Goal: Information Seeking & Learning: Learn about a topic

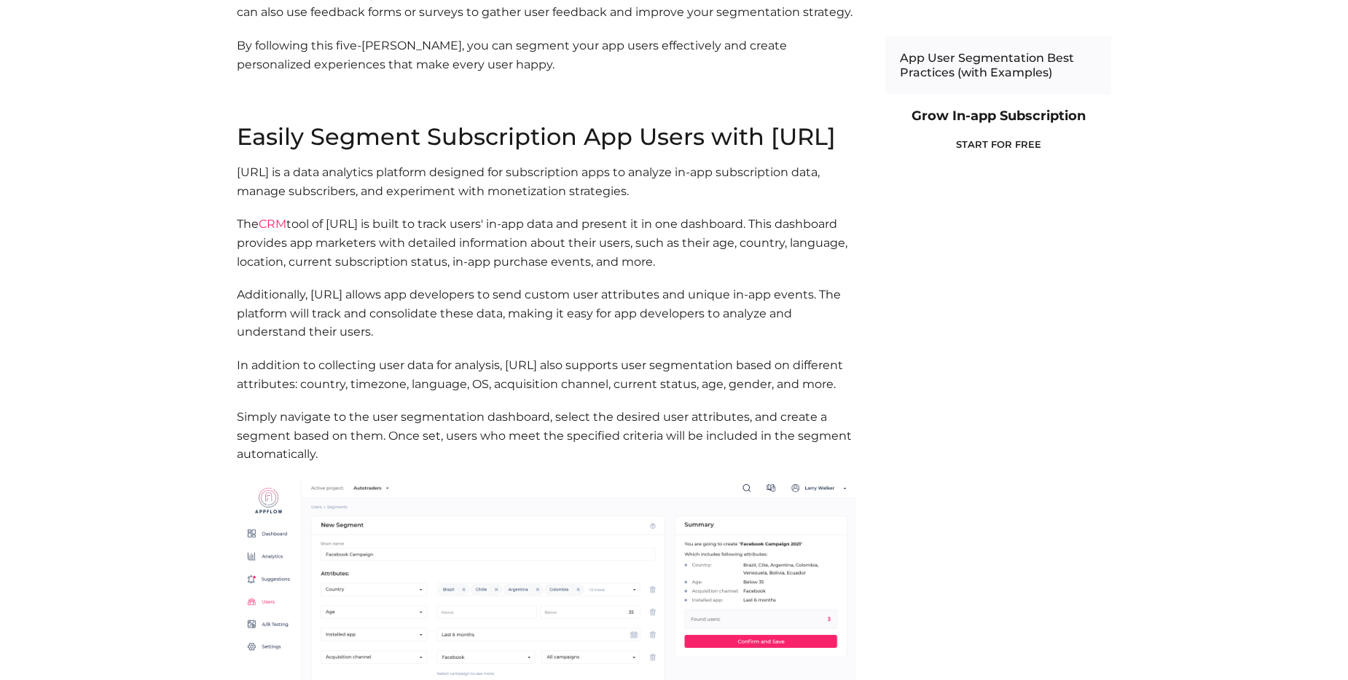
scroll to position [2112, 0]
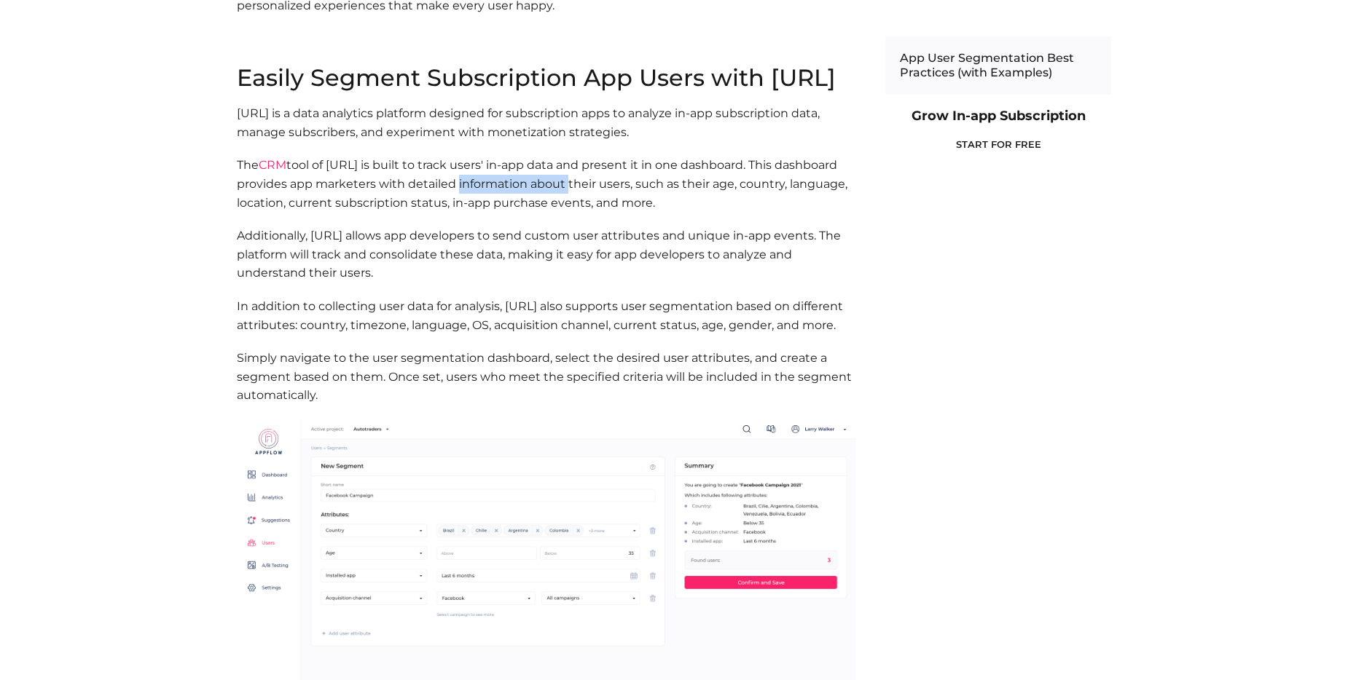
drag, startPoint x: 538, startPoint y: 204, endPoint x: 636, endPoint y: 201, distance: 97.7
click at [636, 201] on p "The CRM tool of [URL] is built to track users' in-app data and present it in on…" at bounding box center [546, 184] width 619 height 56
drag, startPoint x: 636, startPoint y: 201, endPoint x: 527, endPoint y: 253, distance: 120.5
click at [528, 254] on p "Additionally, [URL] allows app developers to send custom user attributes and un…" at bounding box center [546, 255] width 619 height 56
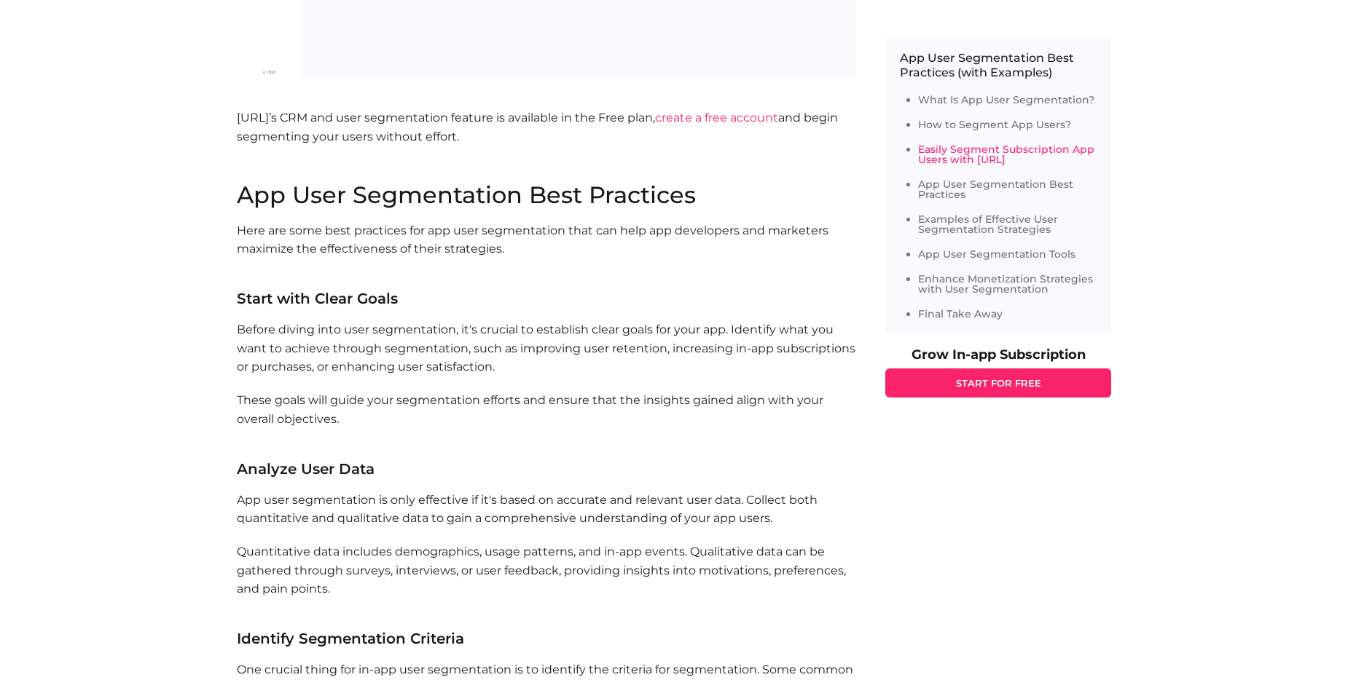
scroll to position [2841, 0]
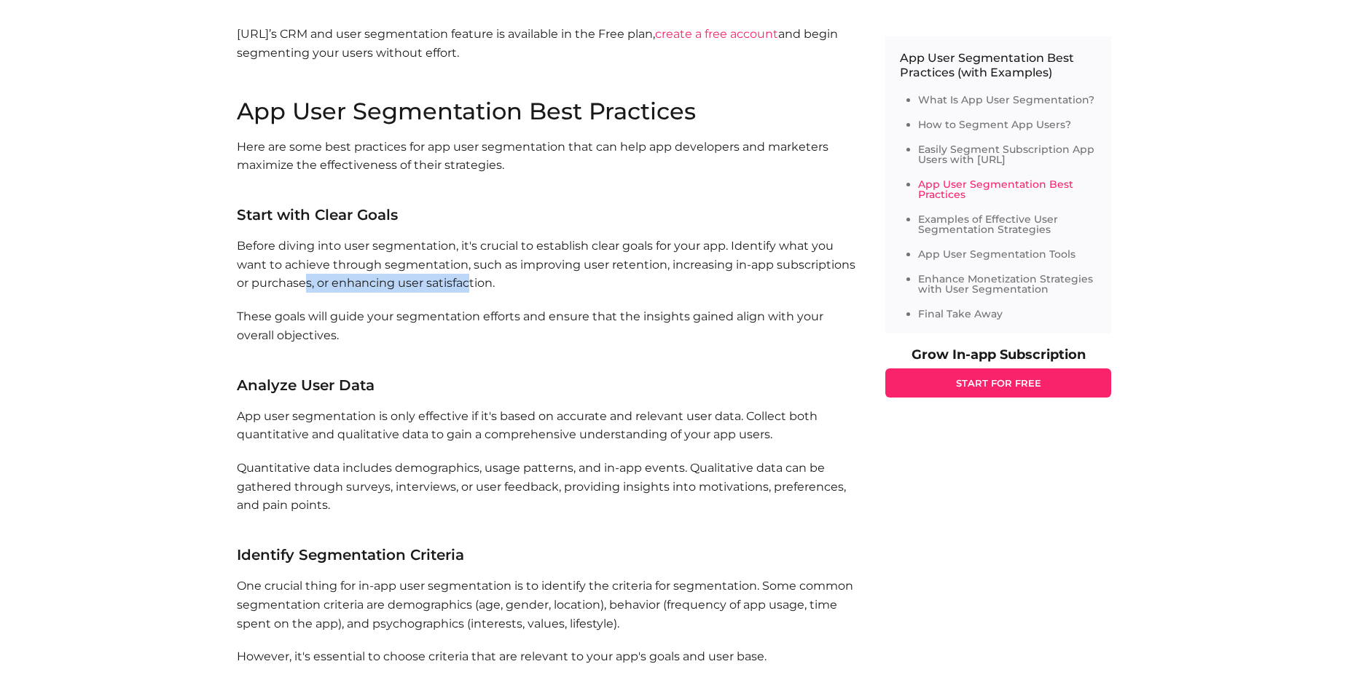
drag, startPoint x: 303, startPoint y: 328, endPoint x: 484, endPoint y: 331, distance: 180.7
click at [484, 293] on p "Before diving into user segmentation, it's crucial to establish clear goals for…" at bounding box center [546, 265] width 619 height 56
drag, startPoint x: 484, startPoint y: 331, endPoint x: 416, endPoint y: 361, distance: 73.7
click at [430, 362] on p "These goals will guide your segmentation efforts and ensure that the insights g…" at bounding box center [546, 335] width 619 height 56
drag, startPoint x: 542, startPoint y: 363, endPoint x: 551, endPoint y: 363, distance: 8.7
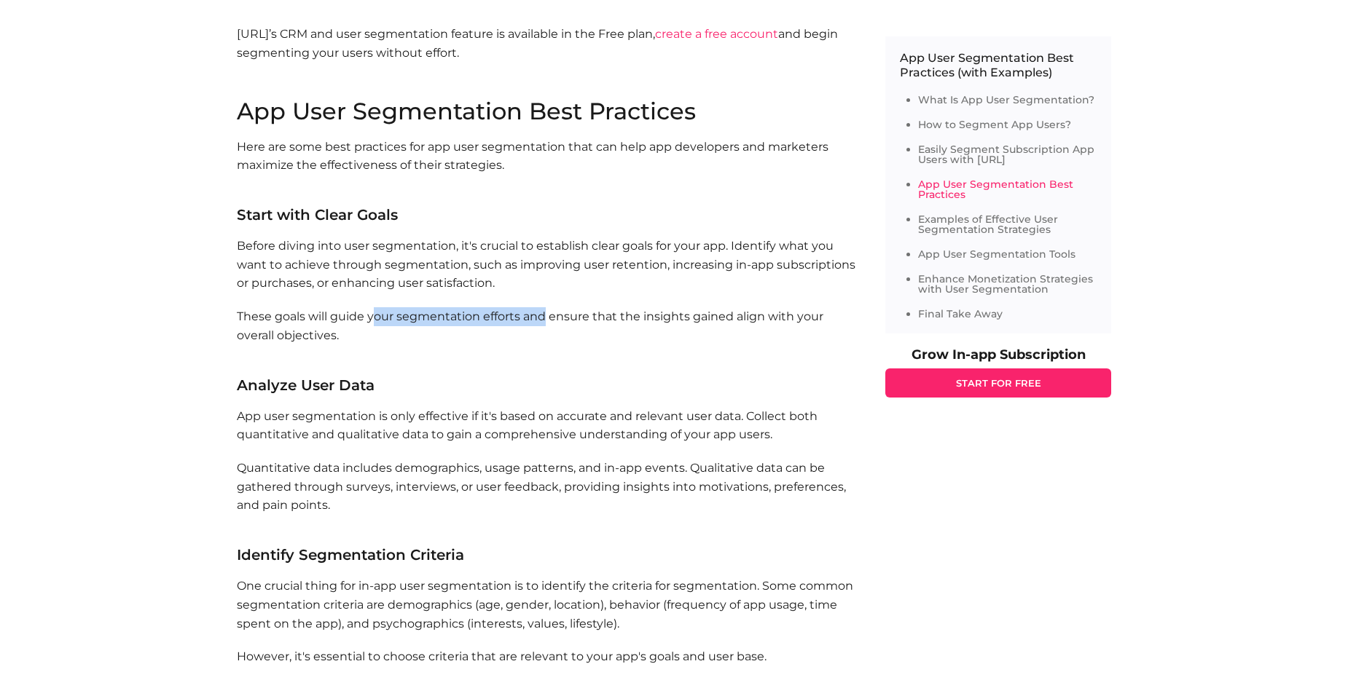
click at [551, 363] on p "These goals will guide your segmentation efforts and ensure that the insights g…" at bounding box center [546, 335] width 619 height 56
drag, startPoint x: 551, startPoint y: 363, endPoint x: 476, endPoint y: 412, distance: 89.5
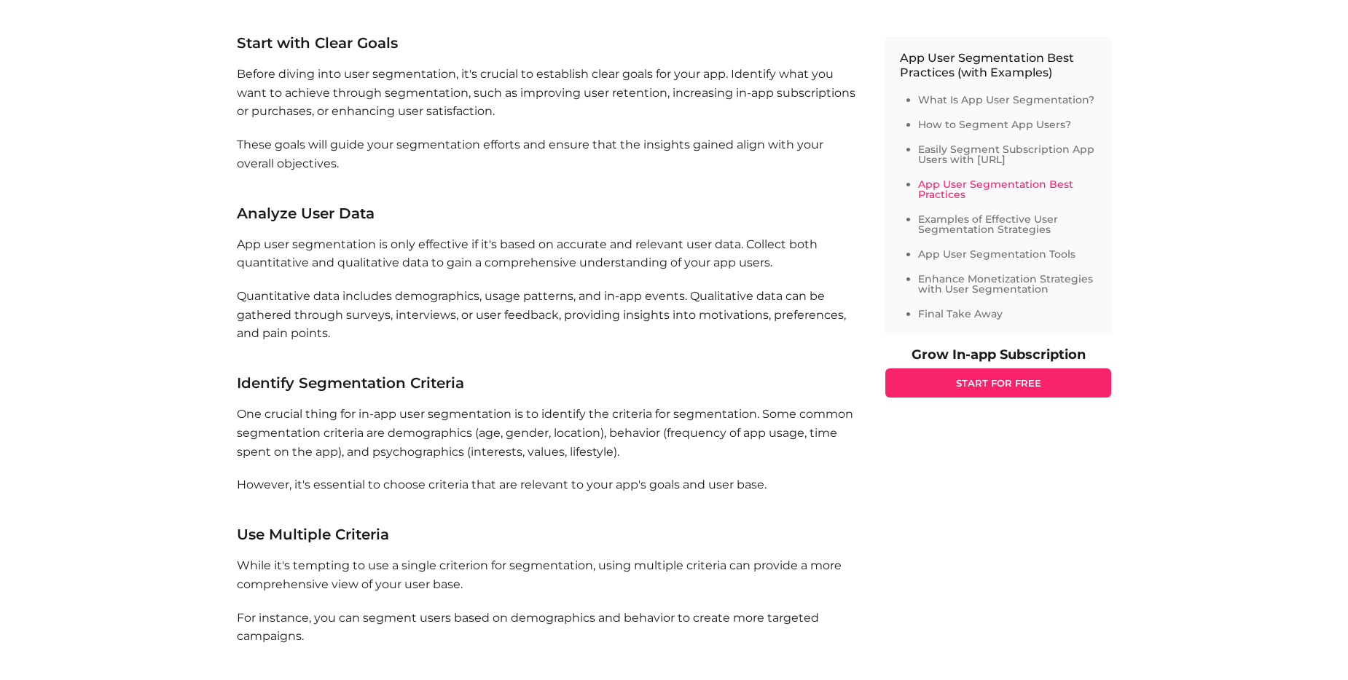
scroll to position [3059, 0]
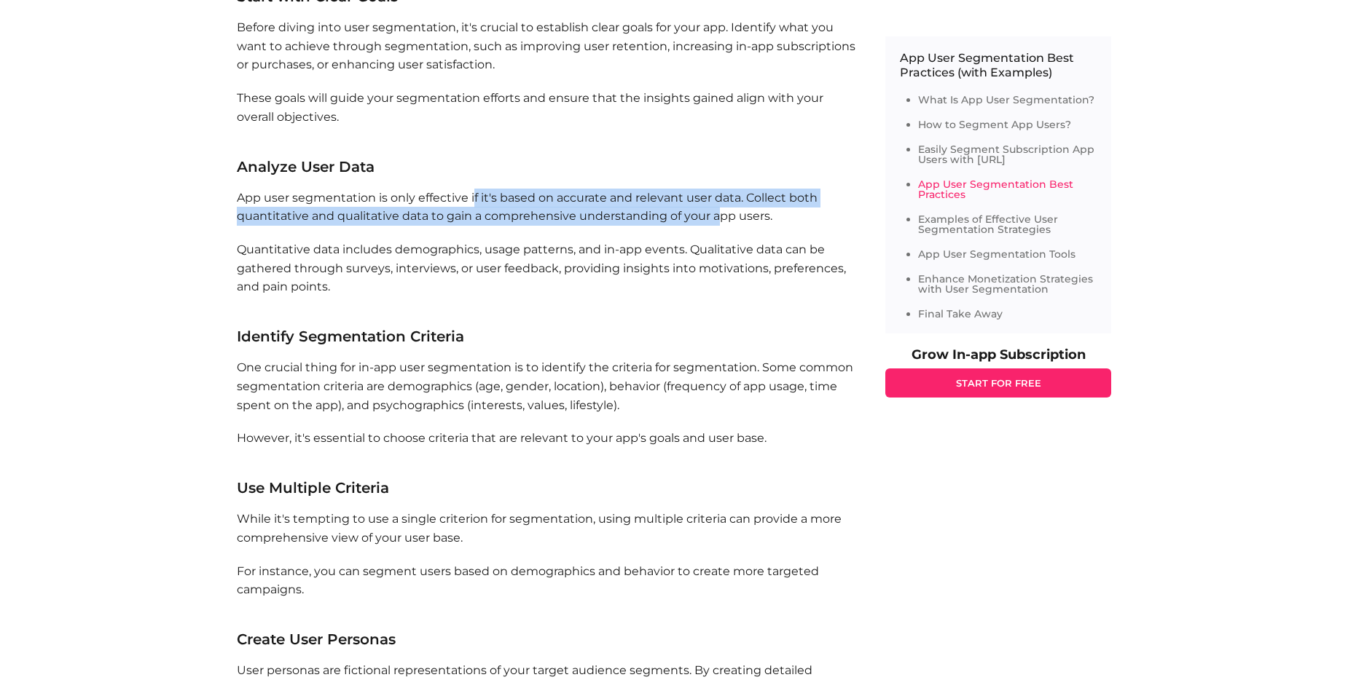
drag, startPoint x: 653, startPoint y: 251, endPoint x: 732, endPoint y: 251, distance: 79.4
click at [732, 226] on p "App user segmentation is only effective if it's based on accurate and relevant …" at bounding box center [546, 207] width 619 height 37
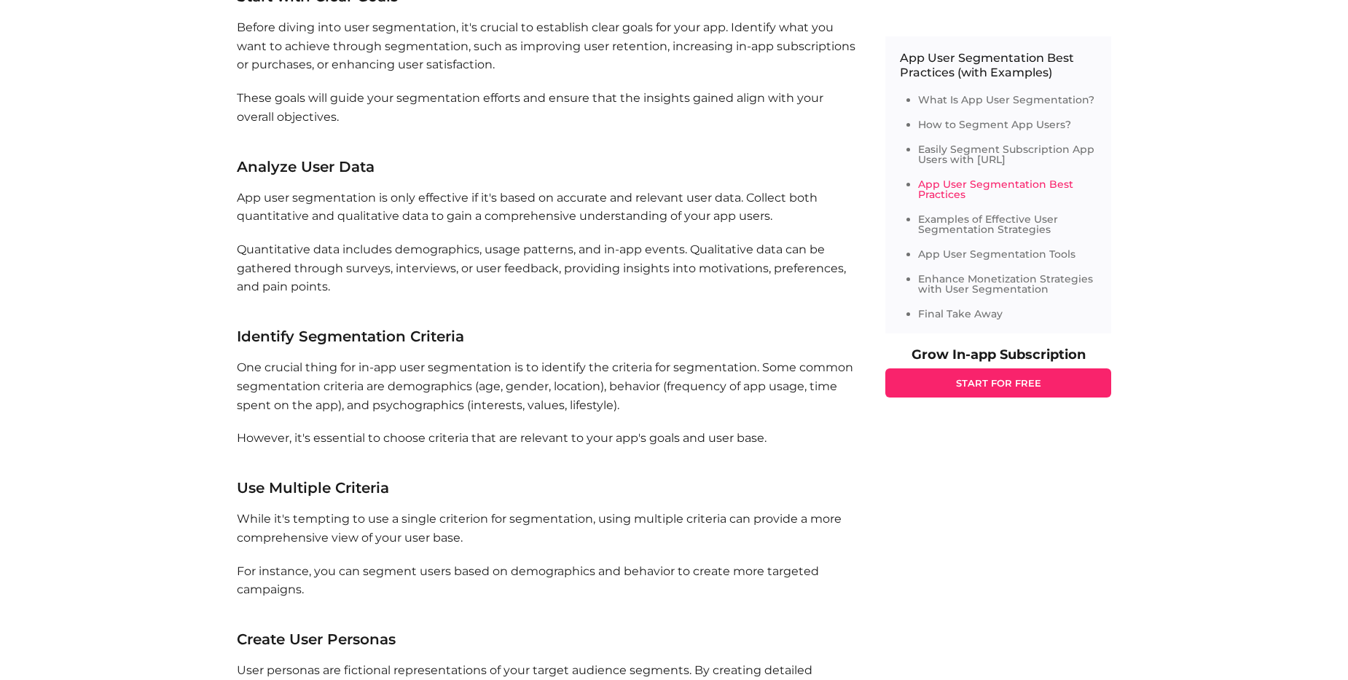
drag, startPoint x: 732, startPoint y: 251, endPoint x: 629, endPoint y: 300, distance: 114.0
click at [638, 302] on p "Quantitative data includes demographics, usage patterns, and in-app events. Qua…" at bounding box center [546, 277] width 619 height 74
drag, startPoint x: 350, startPoint y: 296, endPoint x: 621, endPoint y: 299, distance: 271.7
click at [621, 299] on p "Quantitative data includes demographics, usage patterns, and in-app events. Qua…" at bounding box center [546, 277] width 619 height 74
drag, startPoint x: 621, startPoint y: 299, endPoint x: 634, endPoint y: 299, distance: 12.4
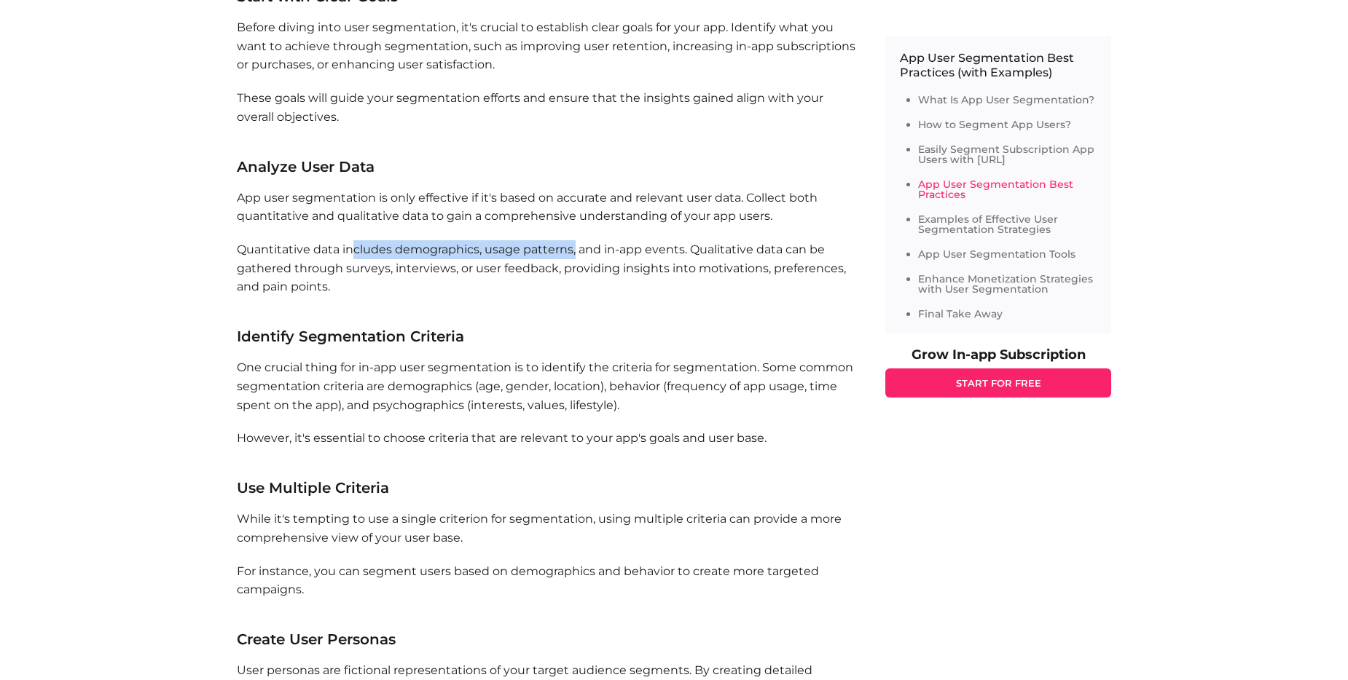
click at [634, 299] on p "Quantitative data includes demographics, usage patterns, and in-app events. Qua…" at bounding box center [546, 277] width 619 height 74
drag, startPoint x: 634, startPoint y: 299, endPoint x: 544, endPoint y: 348, distance: 102.0
click at [544, 315] on p "Quantitative data includes demographics, usage patterns, and in-app events. Qua…" at bounding box center [546, 277] width 619 height 74
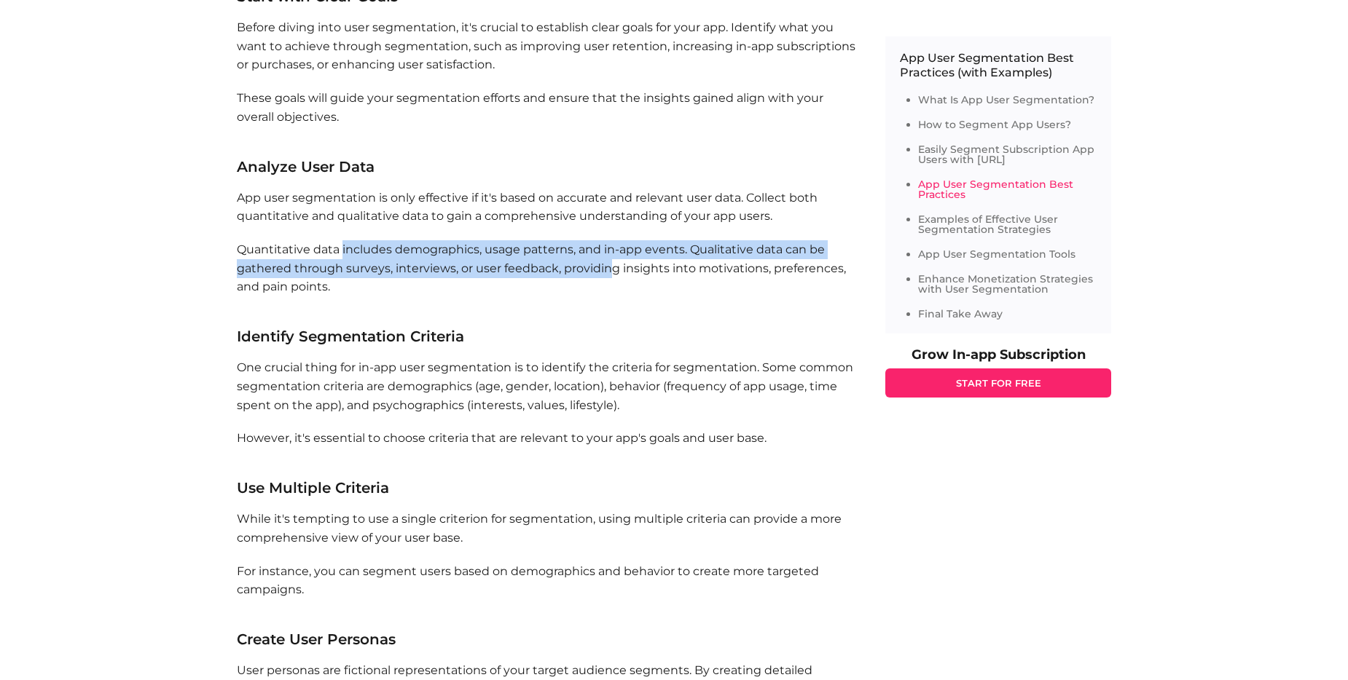
drag, startPoint x: 549, startPoint y: 303, endPoint x: 612, endPoint y: 303, distance: 62.6
click at [612, 303] on p "Quantitative data includes demographics, usage patterns, and in-app events. Qua…" at bounding box center [546, 277] width 619 height 74
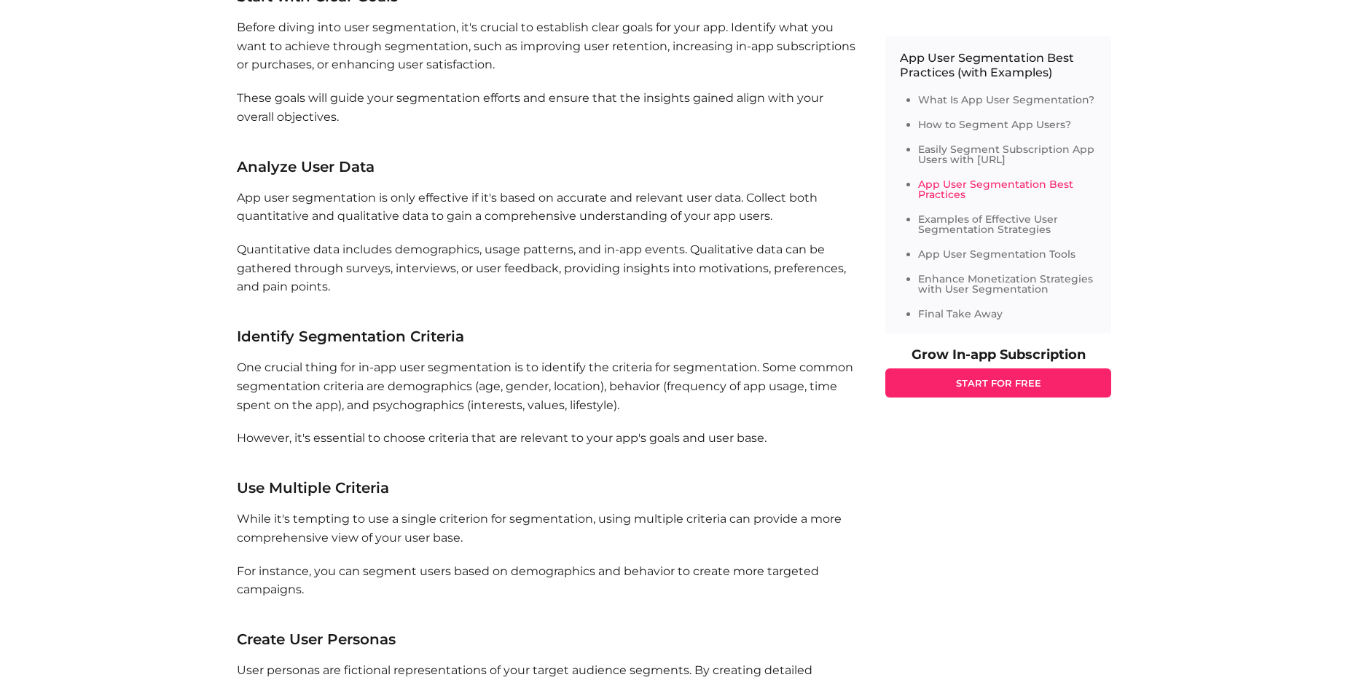
drag, startPoint x: 612, startPoint y: 303, endPoint x: 582, endPoint y: 323, distance: 36.2
click at [582, 315] on p "Quantitative data includes demographics, usage patterns, and in-app events. Qua…" at bounding box center [546, 277] width 619 height 74
drag, startPoint x: 340, startPoint y: 313, endPoint x: 747, endPoint y: 315, distance: 406.5
click at [747, 315] on p "Quantitative data includes demographics, usage patterns, and in-app events. Qua…" at bounding box center [546, 277] width 619 height 74
drag, startPoint x: 747, startPoint y: 315, endPoint x: 657, endPoint y: 362, distance: 101.3
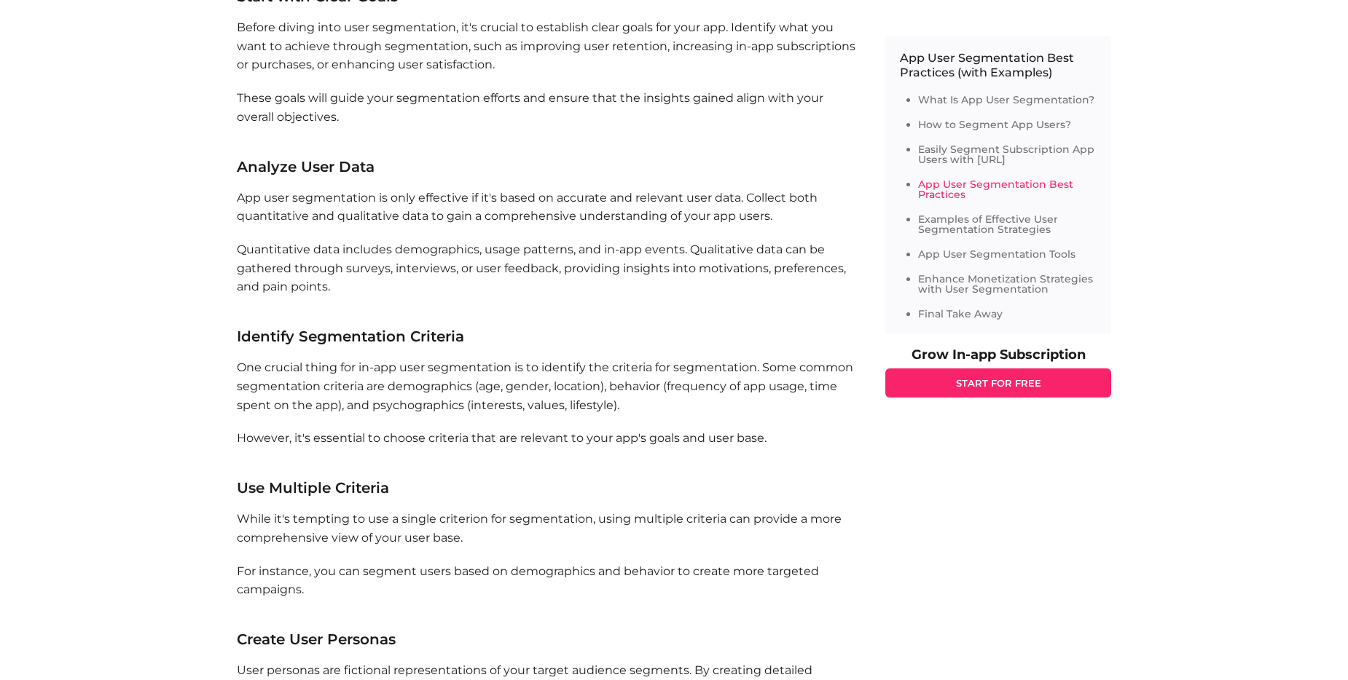
click at [657, 362] on section "App User Segmentation Best Practices Here are some best practices for app user …" at bounding box center [546, 618] width 619 height 1474
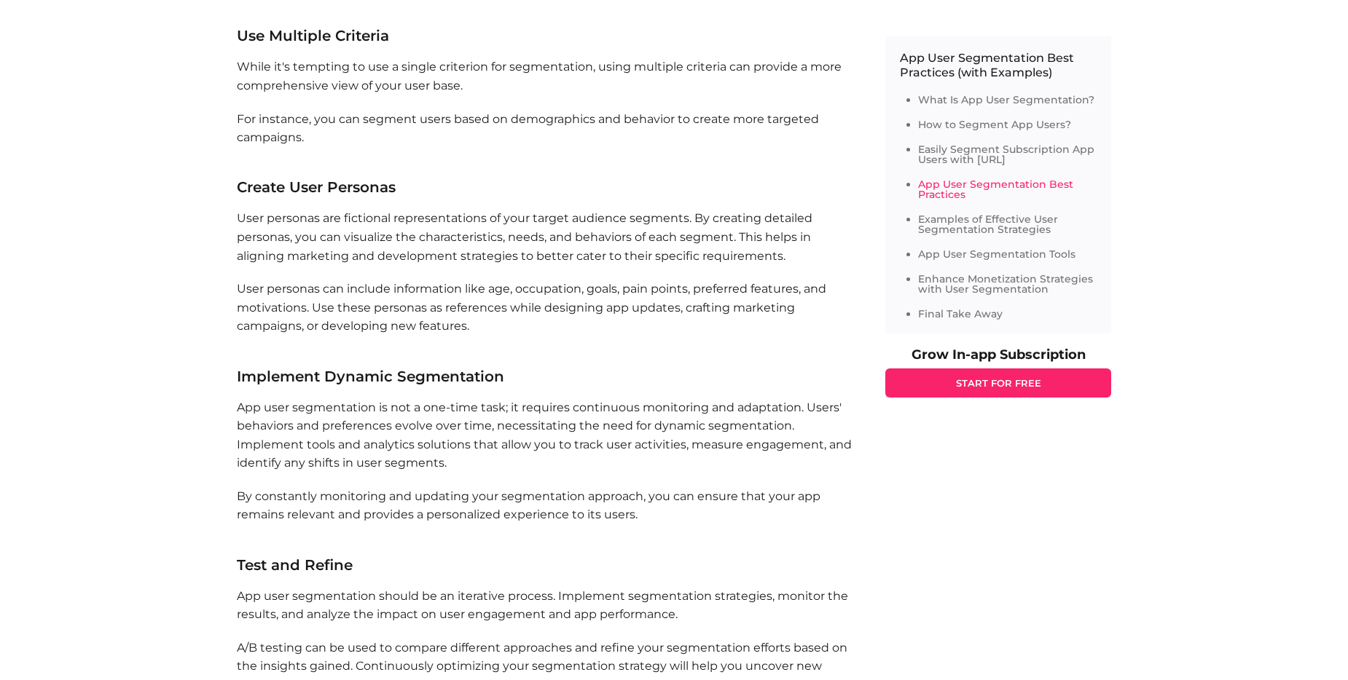
scroll to position [3569, 0]
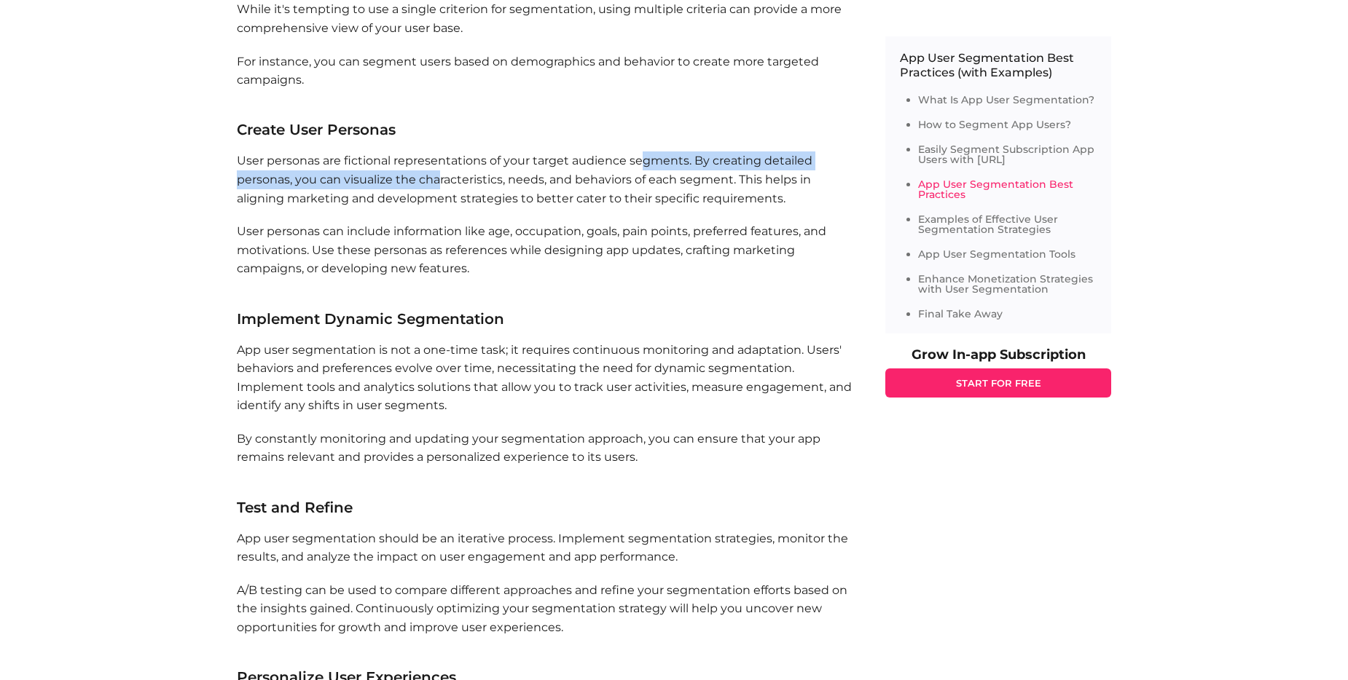
drag, startPoint x: 597, startPoint y: 205, endPoint x: 715, endPoint y: 204, distance: 117.3
click at [715, 204] on p "User personas are fictional representations of your target audience segments. B…" at bounding box center [546, 180] width 619 height 56
drag, startPoint x: 715, startPoint y: 204, endPoint x: 672, endPoint y: 241, distance: 56.3
click at [672, 208] on p "User personas are fictional representations of your target audience segments. B…" at bounding box center [546, 180] width 619 height 56
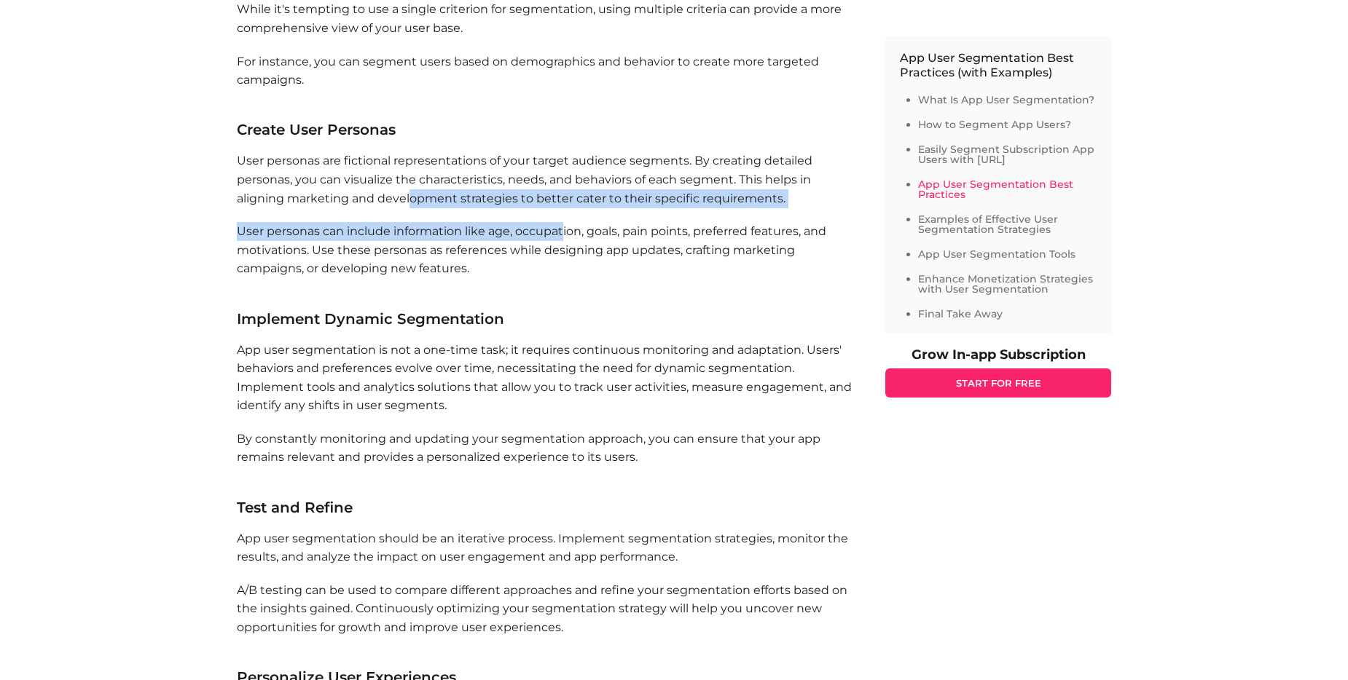
drag, startPoint x: 543, startPoint y: 254, endPoint x: 597, endPoint y: 256, distance: 54.7
click at [597, 256] on section "App User Segmentation Best Practices Here are some best practices for app user …" at bounding box center [546, 108] width 619 height 1474
drag, startPoint x: 597, startPoint y: 256, endPoint x: 557, endPoint y: 279, distance: 46.0
click at [557, 279] on p "User personas can include information like age, occupation, goals, pain points,…" at bounding box center [546, 259] width 619 height 74
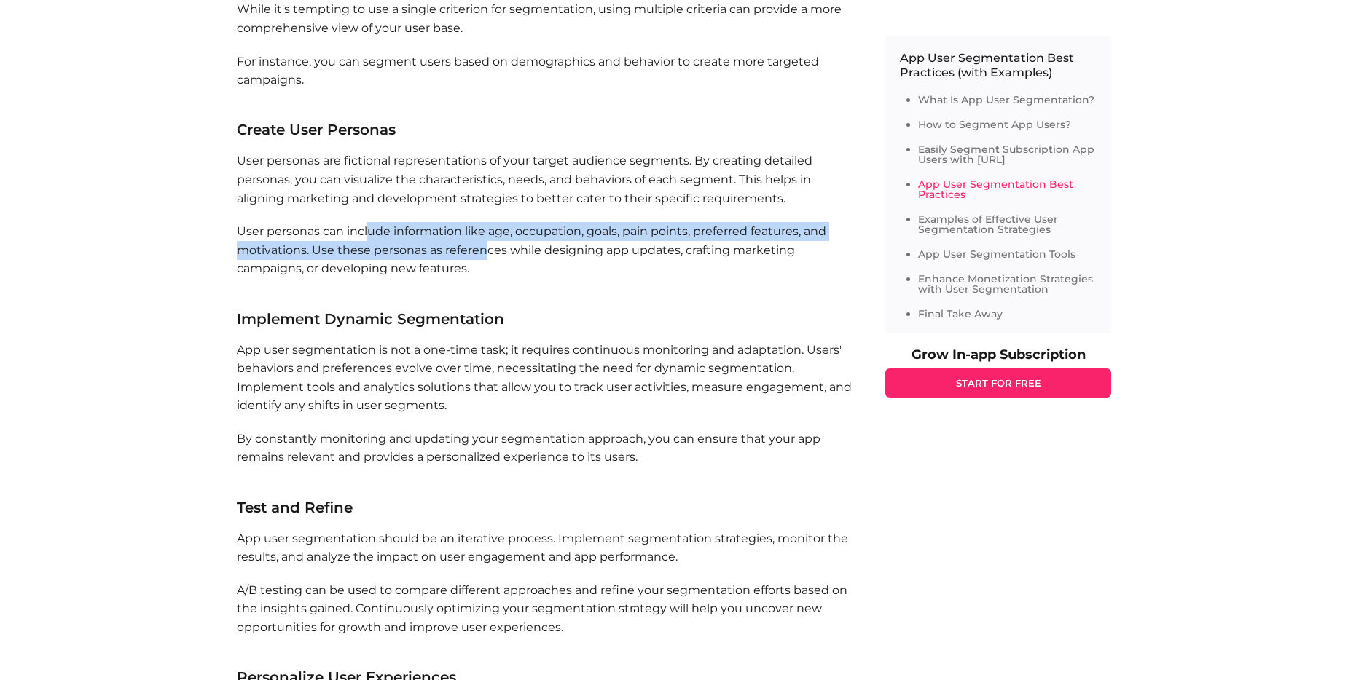
drag, startPoint x: 370, startPoint y: 283, endPoint x: 490, endPoint y: 285, distance: 120.2
click at [490, 285] on p "User personas can include information like age, occupation, goals, pain points,…" at bounding box center [546, 259] width 619 height 74
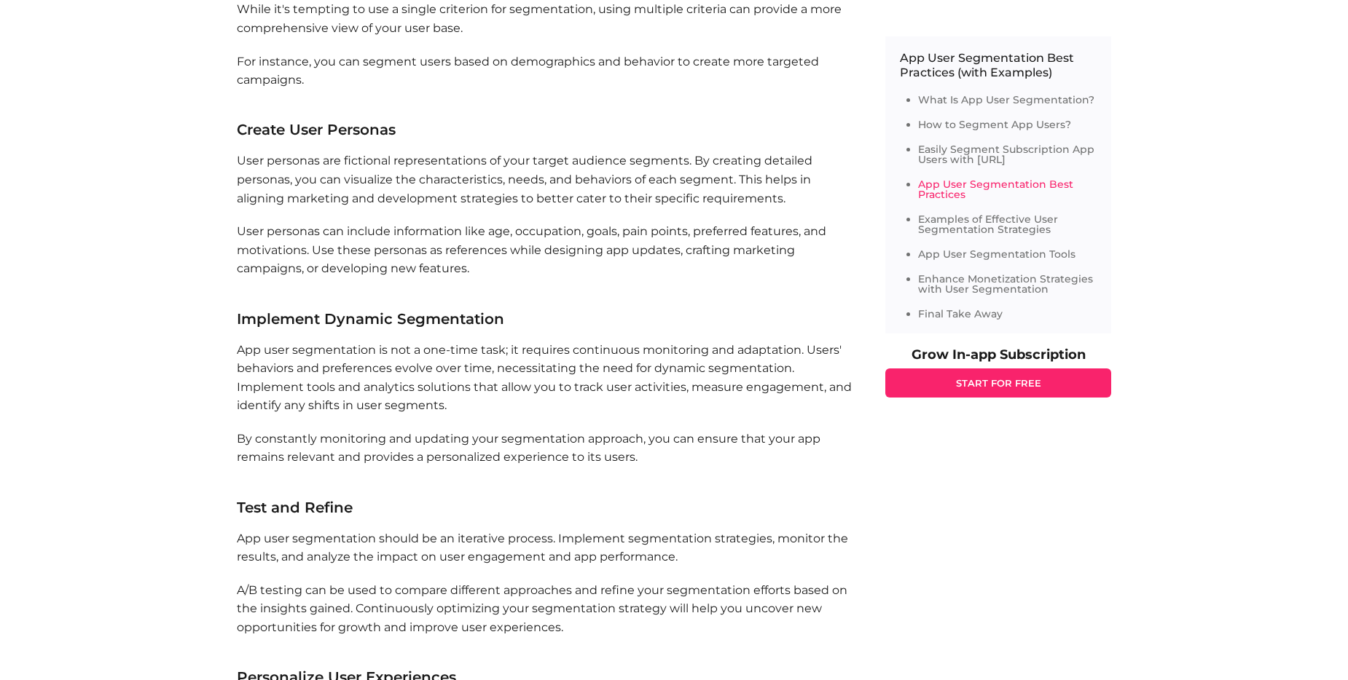
drag, startPoint x: 490, startPoint y: 285, endPoint x: 480, endPoint y: 304, distance: 21.5
click at [480, 296] on p "User personas can include information like age, occupation, goals, pain points,…" at bounding box center [546, 259] width 619 height 74
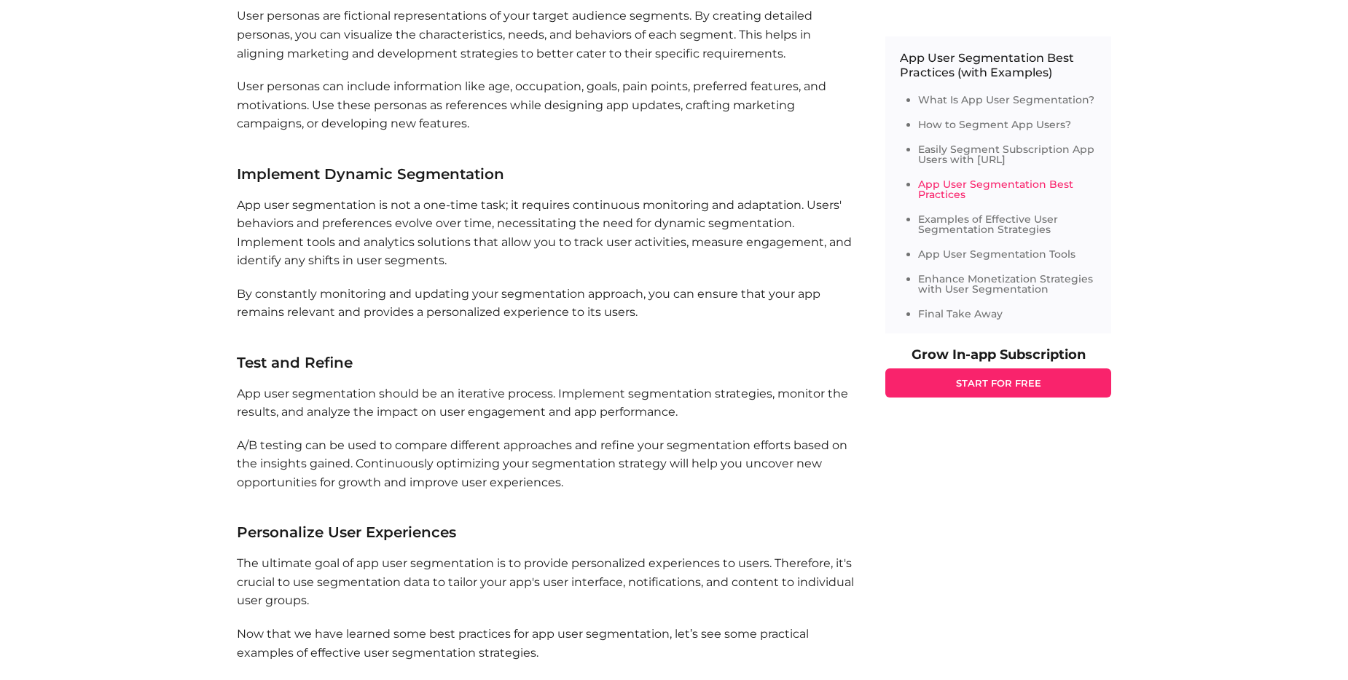
scroll to position [3715, 0]
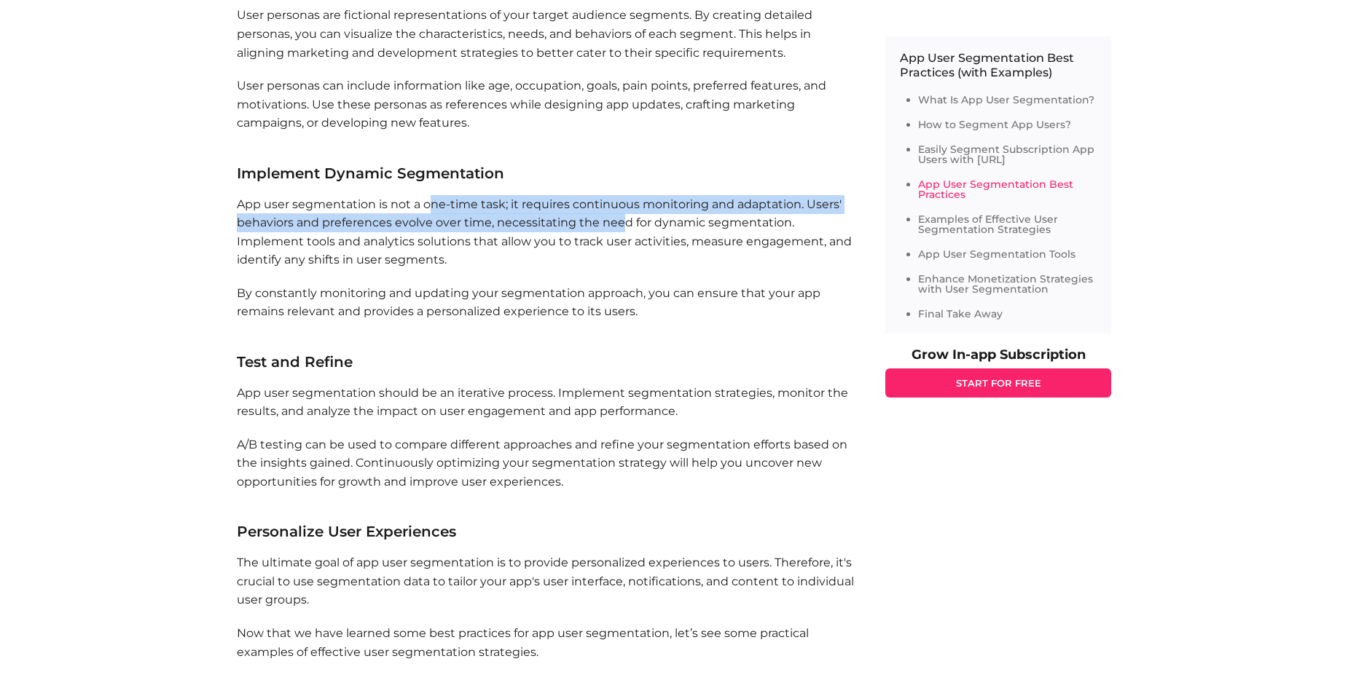
drag, startPoint x: 504, startPoint y: 262, endPoint x: 656, endPoint y: 263, distance: 151.5
click at [656, 263] on p "App user segmentation is not a one-time task; it requires continuous monitoring…" at bounding box center [546, 232] width 619 height 74
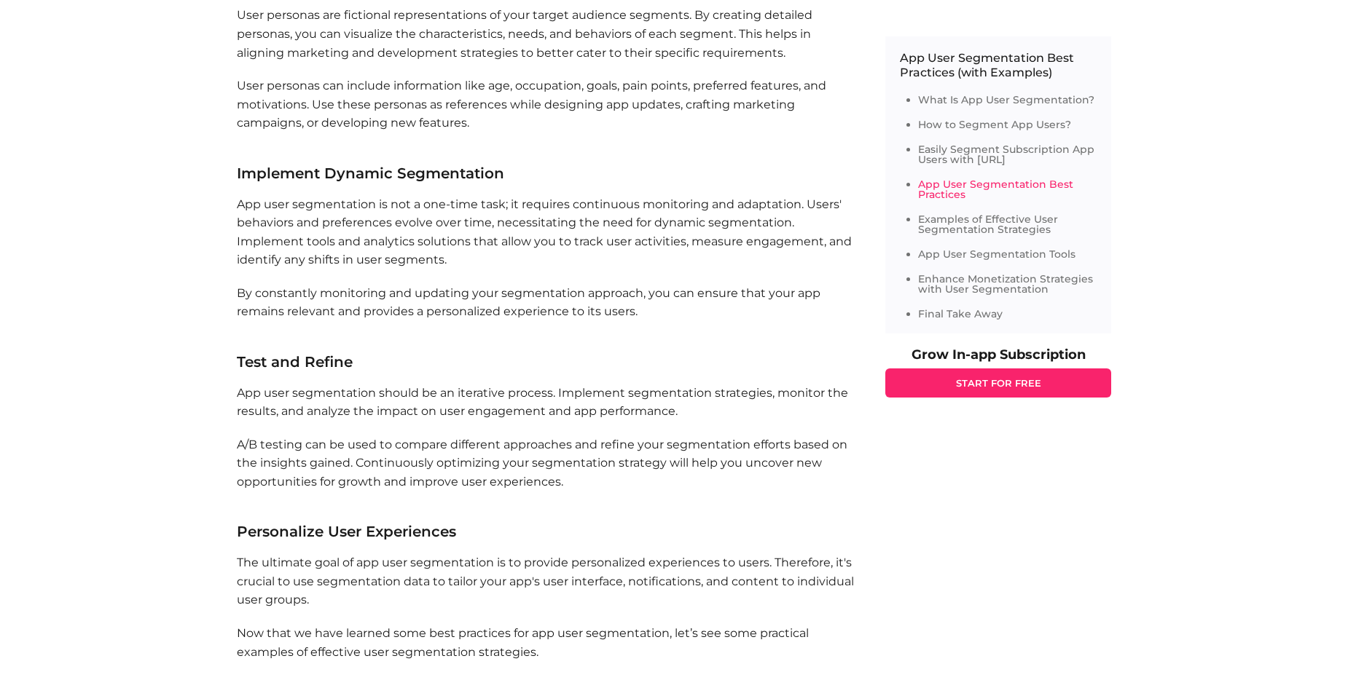
drag, startPoint x: 656, startPoint y: 263, endPoint x: 618, endPoint y: 293, distance: 47.7
click at [618, 270] on p "App user segmentation is not a one-time task; it requires continuous monitoring…" at bounding box center [546, 232] width 619 height 74
drag, startPoint x: 680, startPoint y: 294, endPoint x: 701, endPoint y: 294, distance: 20.4
click at [701, 270] on p "App user segmentation is not a one-time task; it requires continuous monitoring…" at bounding box center [546, 232] width 619 height 74
drag, startPoint x: 701, startPoint y: 294, endPoint x: 588, endPoint y: 318, distance: 115.6
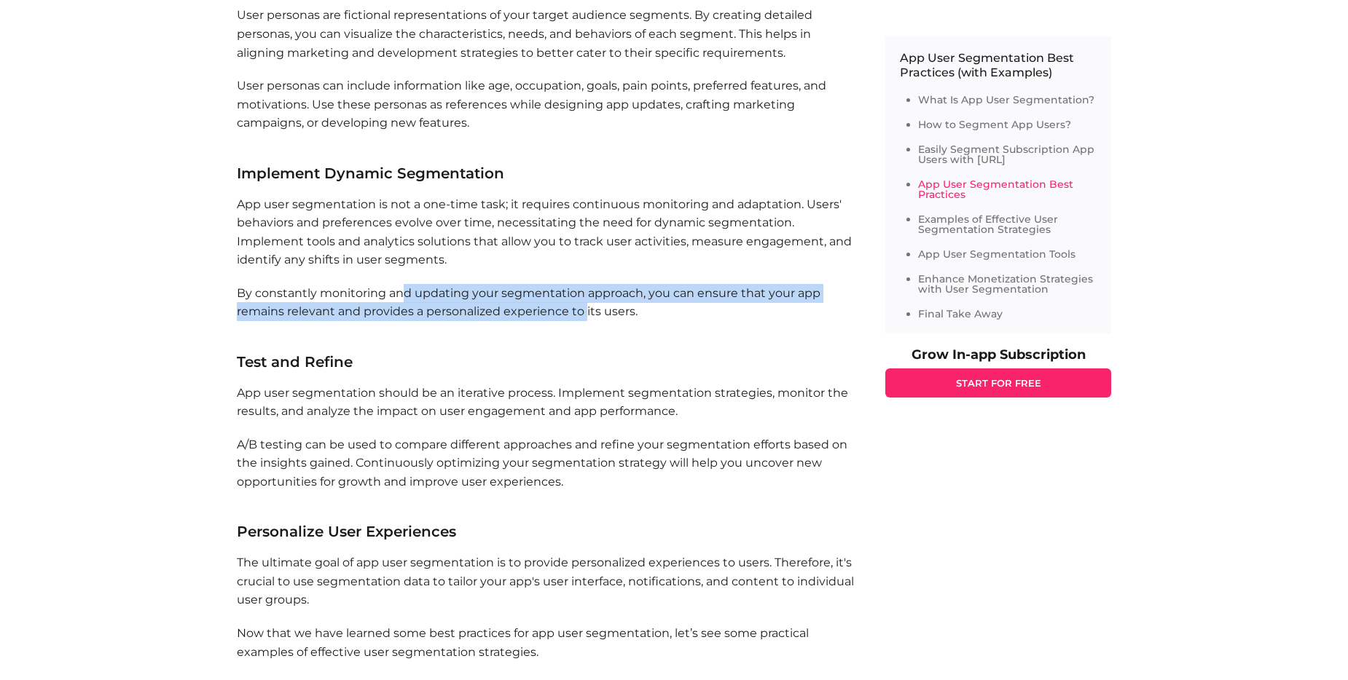
click at [586, 340] on p "By constantly monitoring and updating your segmentation approach, you can ensur…" at bounding box center [546, 312] width 619 height 56
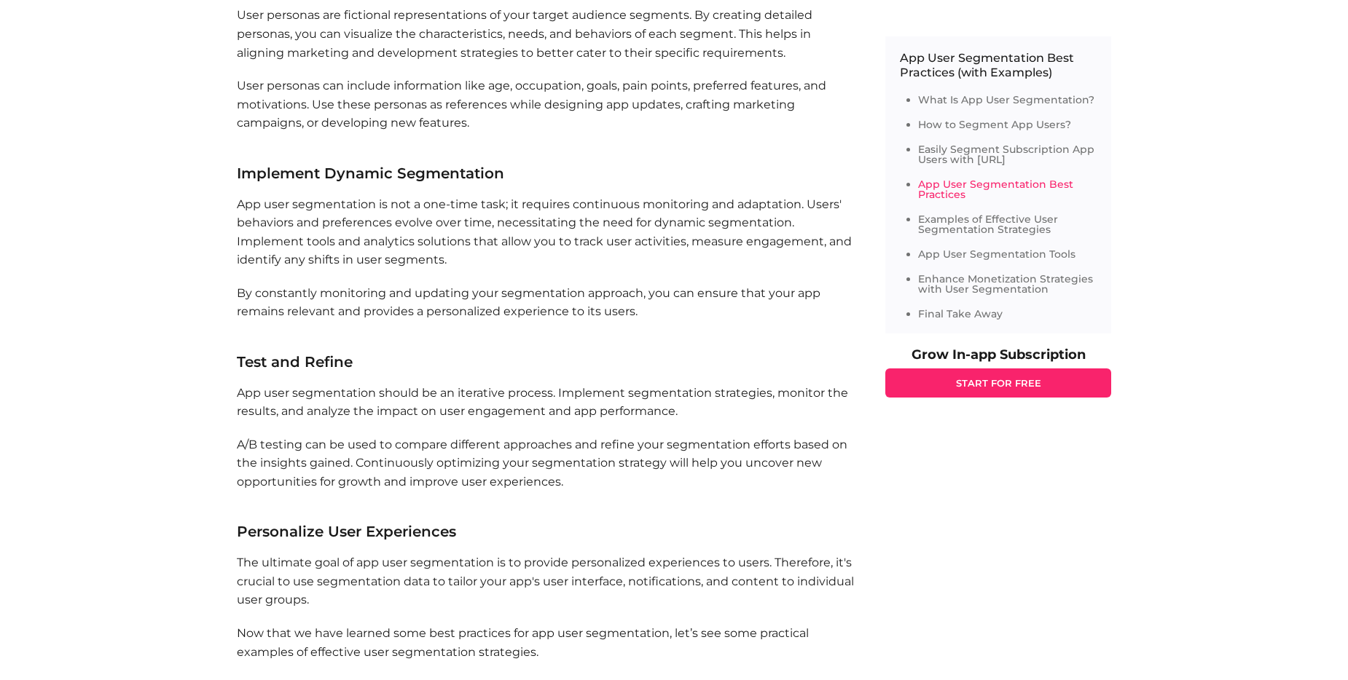
drag, startPoint x: 586, startPoint y: 347, endPoint x: 444, endPoint y: 355, distance: 142.3
click at [480, 340] on p "By constantly monitoring and updating your segmentation approach, you can ensur…" at bounding box center [546, 312] width 619 height 56
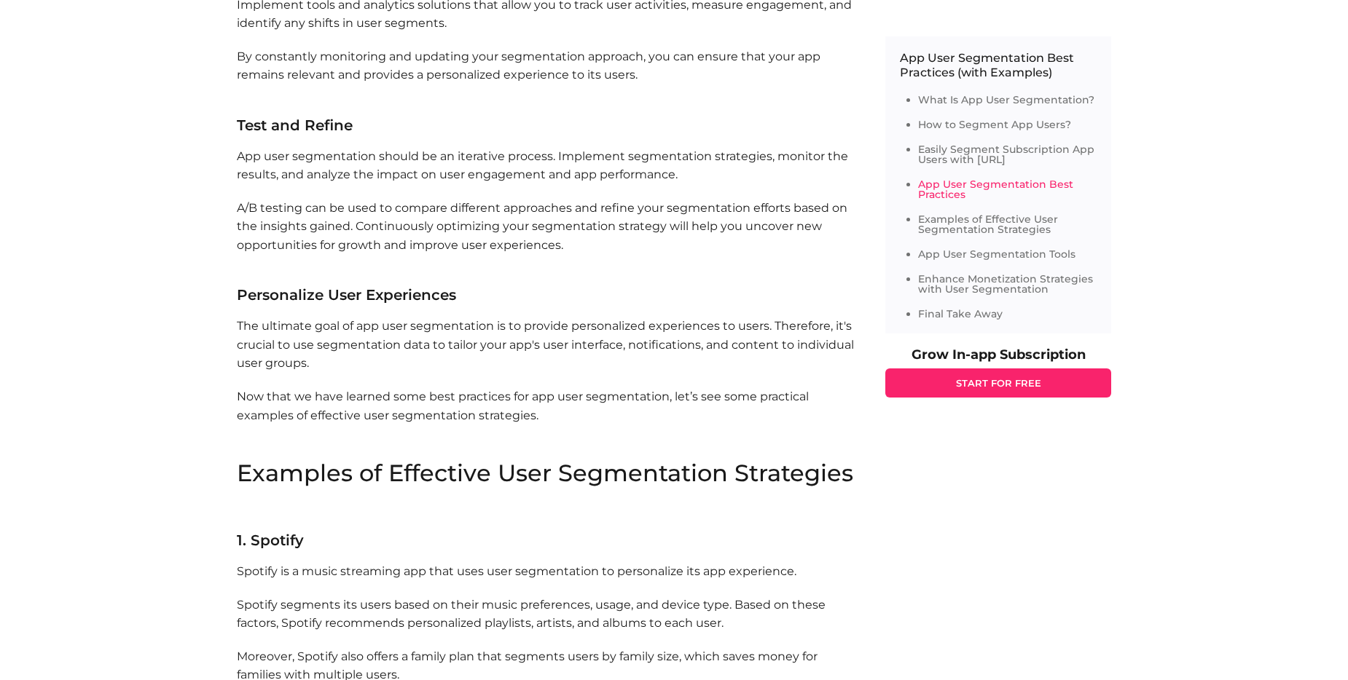
scroll to position [4006, 0]
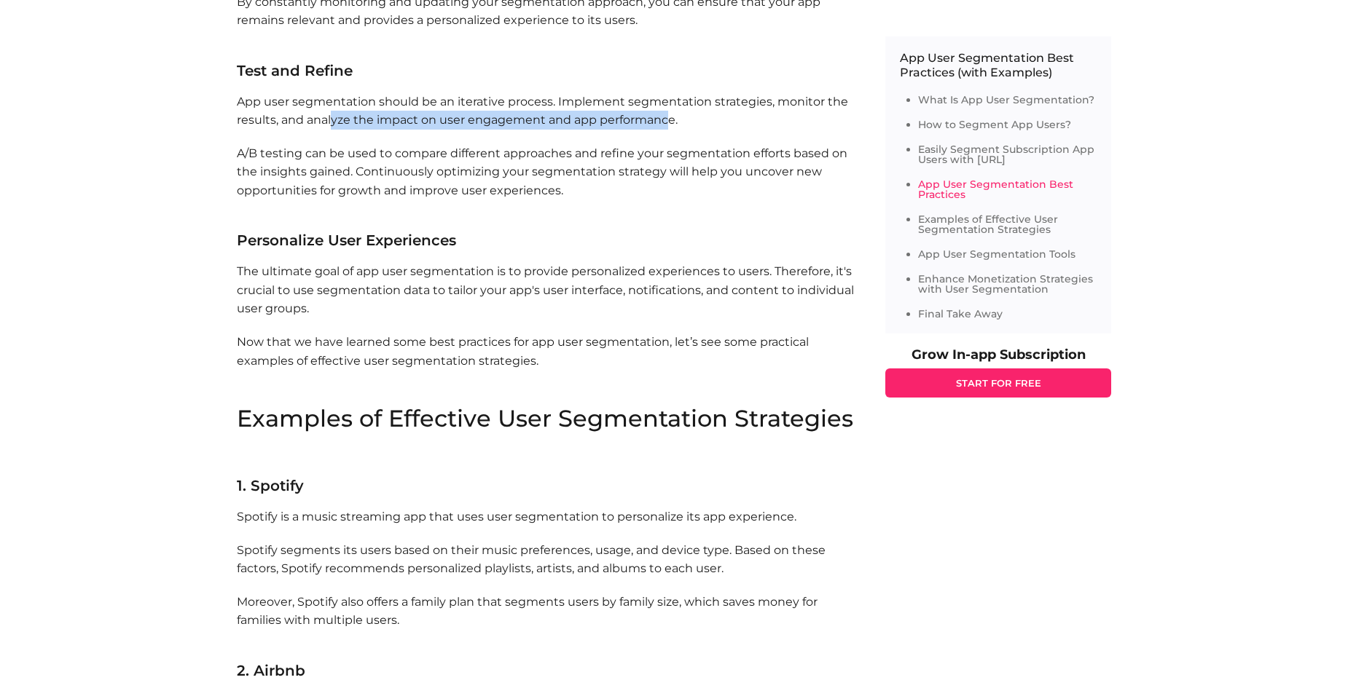
drag, startPoint x: 333, startPoint y: 157, endPoint x: 667, endPoint y: 153, distance: 334.4
click at [667, 130] on p "App user segmentation should be an iterative process. Implement segmentation st…" at bounding box center [546, 111] width 619 height 37
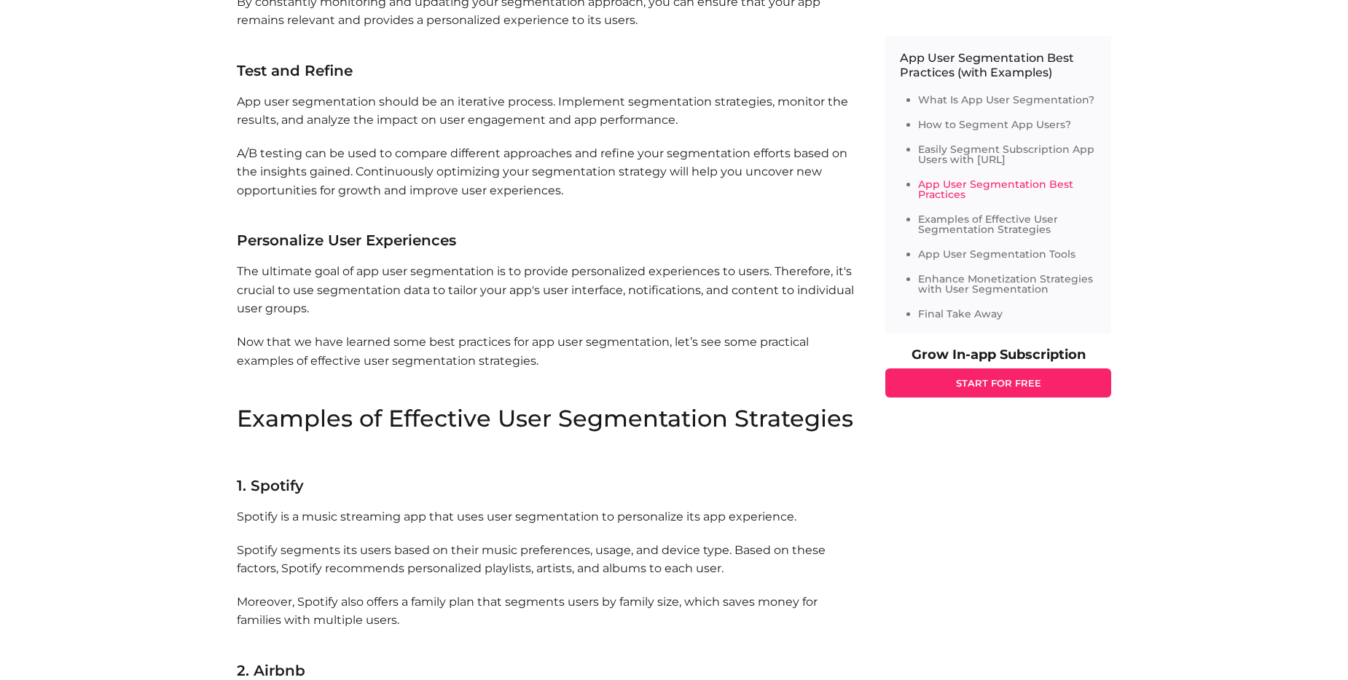
drag, startPoint x: 667, startPoint y: 153, endPoint x: 544, endPoint y: 208, distance: 135.0
click at [544, 208] on p "A/B testing can be used to compare different approaches and refine your segment…" at bounding box center [546, 181] width 619 height 74
drag, startPoint x: 361, startPoint y: 208, endPoint x: 622, endPoint y: 206, distance: 260.8
click at [622, 206] on p "A/B testing can be used to compare different approaches and refine your segment…" at bounding box center [546, 181] width 619 height 74
drag, startPoint x: 622, startPoint y: 206, endPoint x: 592, endPoint y: 235, distance: 41.7
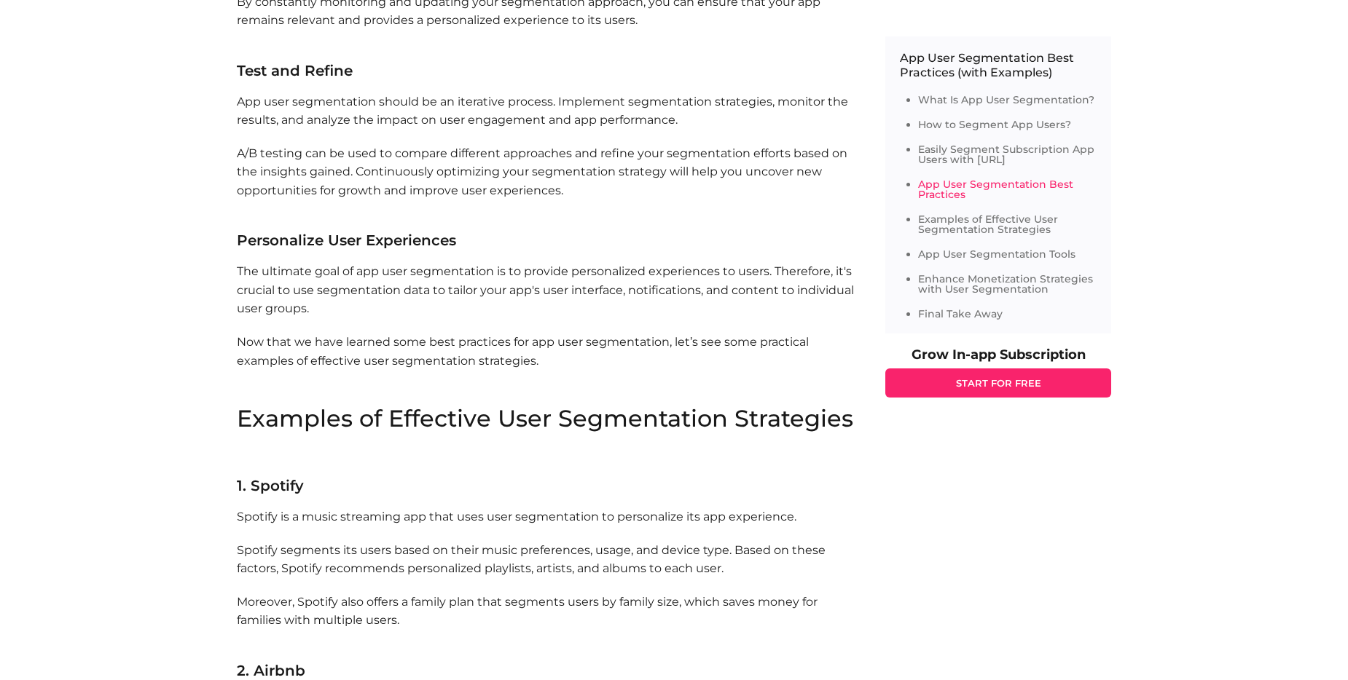
click at [592, 219] on p "A/B testing can be used to compare different approaches and refine your segment…" at bounding box center [546, 181] width 619 height 74
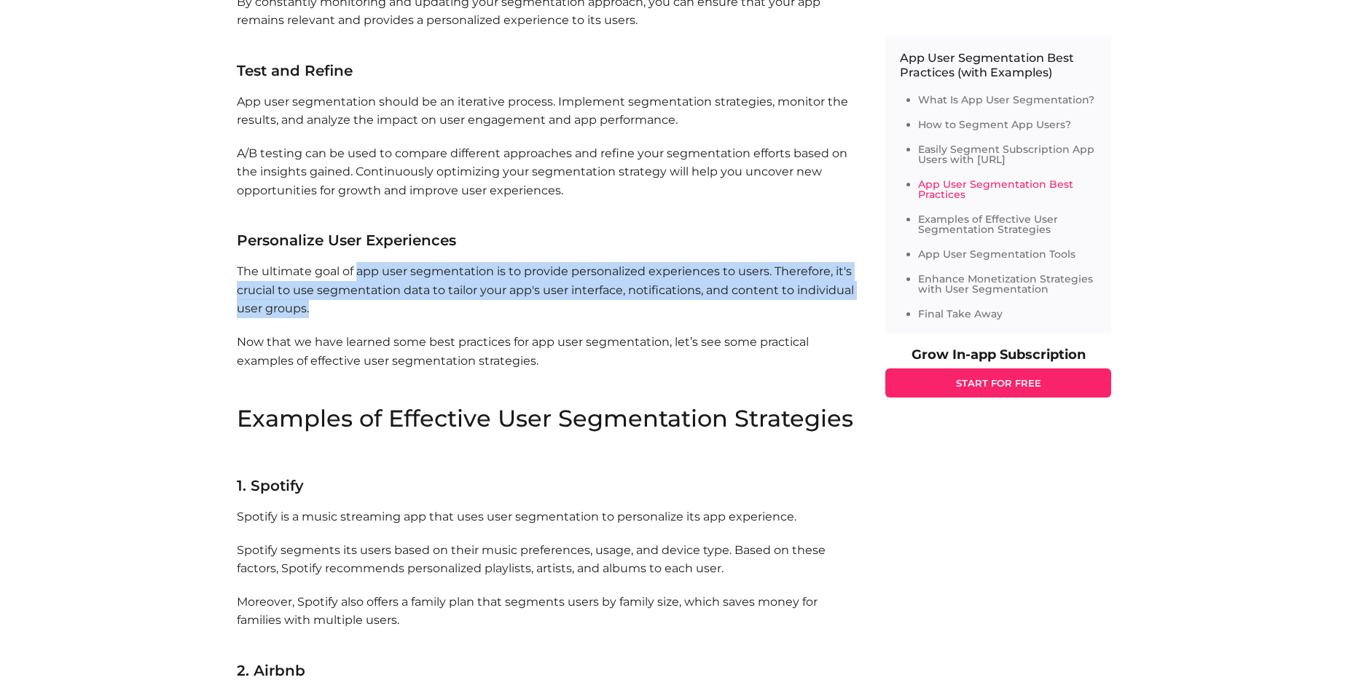
drag
click at [553, 318] on p "The ultimate goal of app user segmentation is to provide personalized experienc…" at bounding box center [546, 290] width 619 height 56
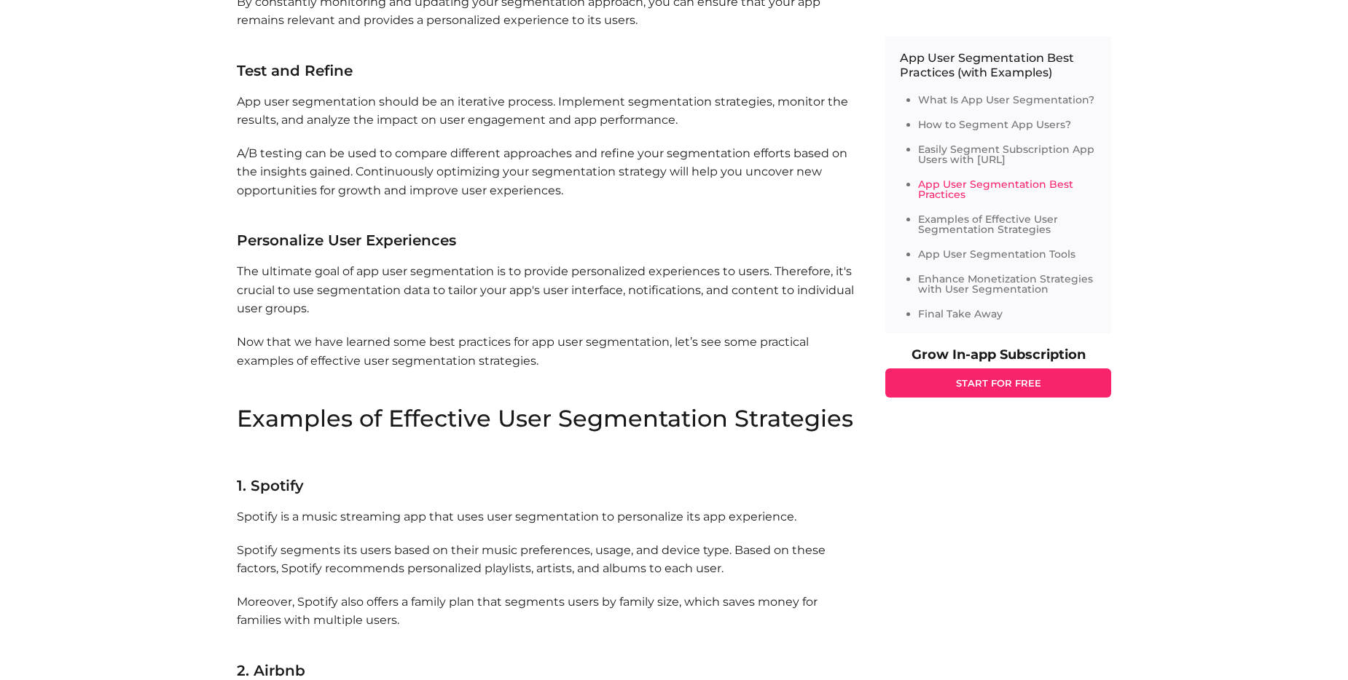
click at [796, 318] on p "The ultimate goal of app user segmentation is to provide personalized experienc…" at bounding box center [546, 290] width 619 height 56
click at [609, 388] on p "Now that we have learned some best practices for app user segmentation, let’s s…" at bounding box center [546, 370] width 619 height 74
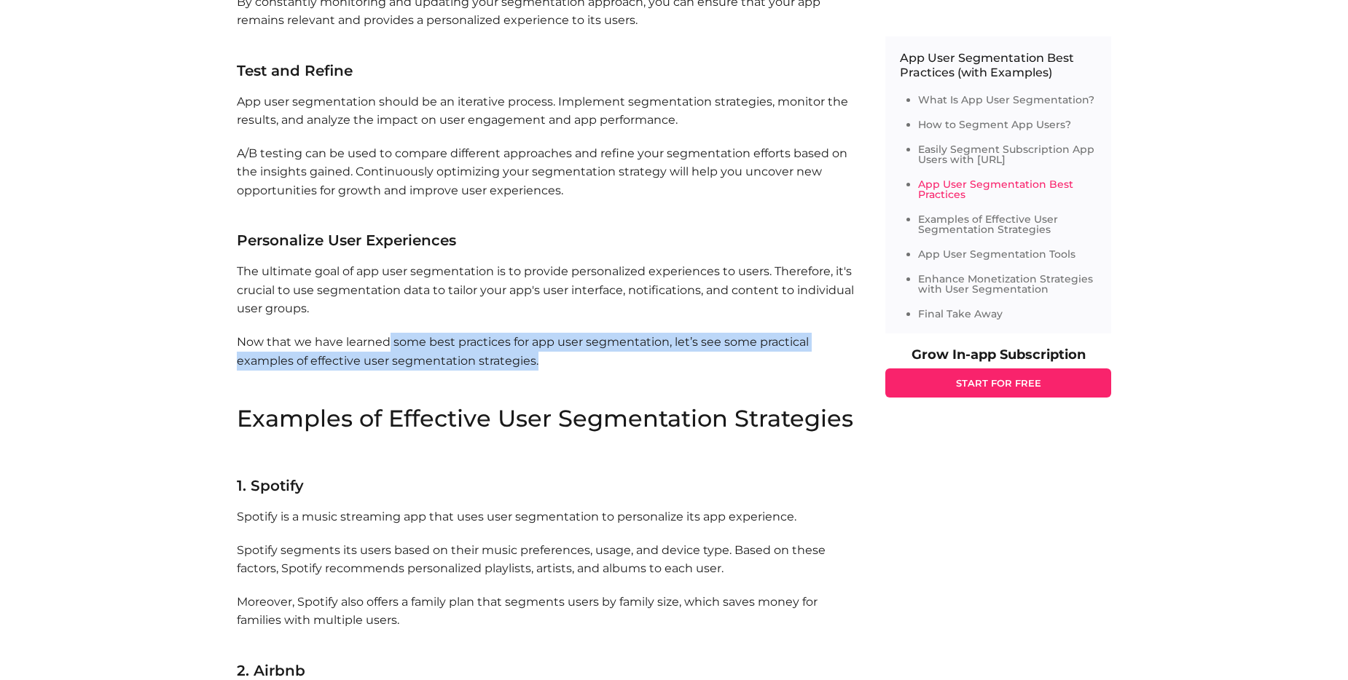
click at [587, 407] on p "Now that we have learned some best practices for app user segmentation, let’s s…" at bounding box center [546, 370] width 619 height 74
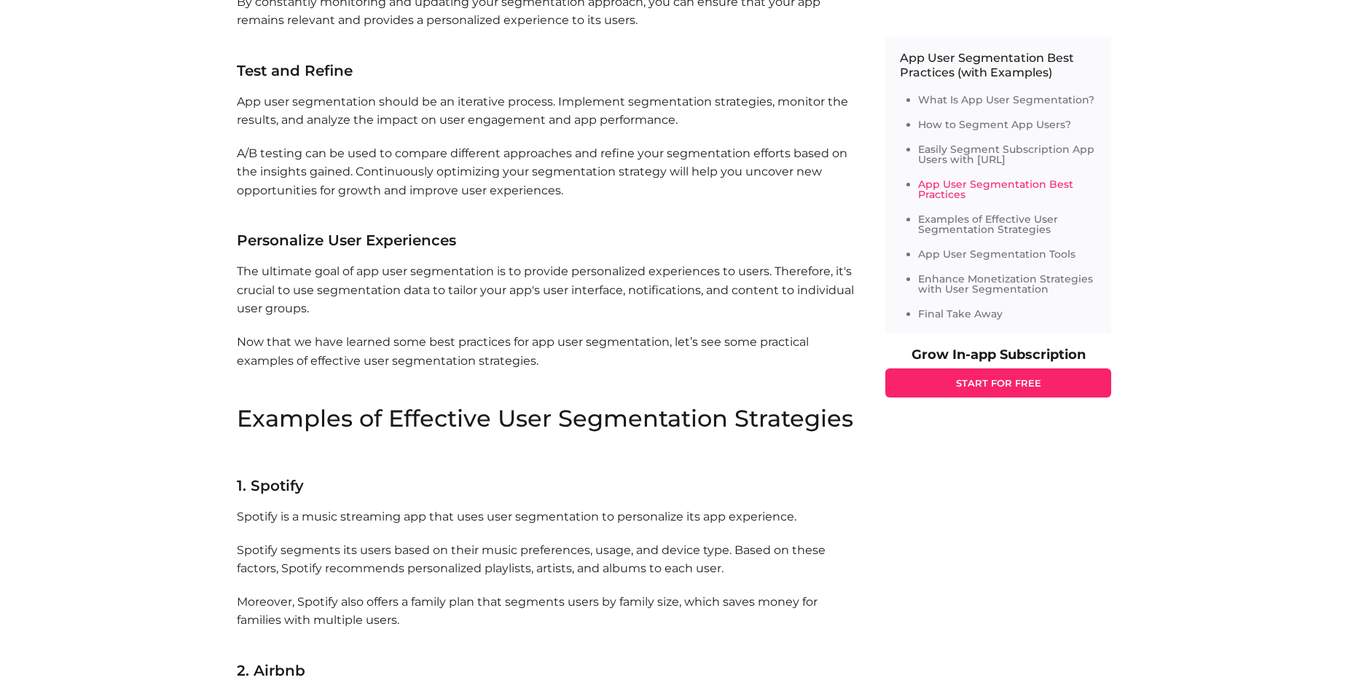
click at [589, 407] on p "Now that we have learned some best practices for app user segmentation, let’s s…" at bounding box center [546, 370] width 619 height 74
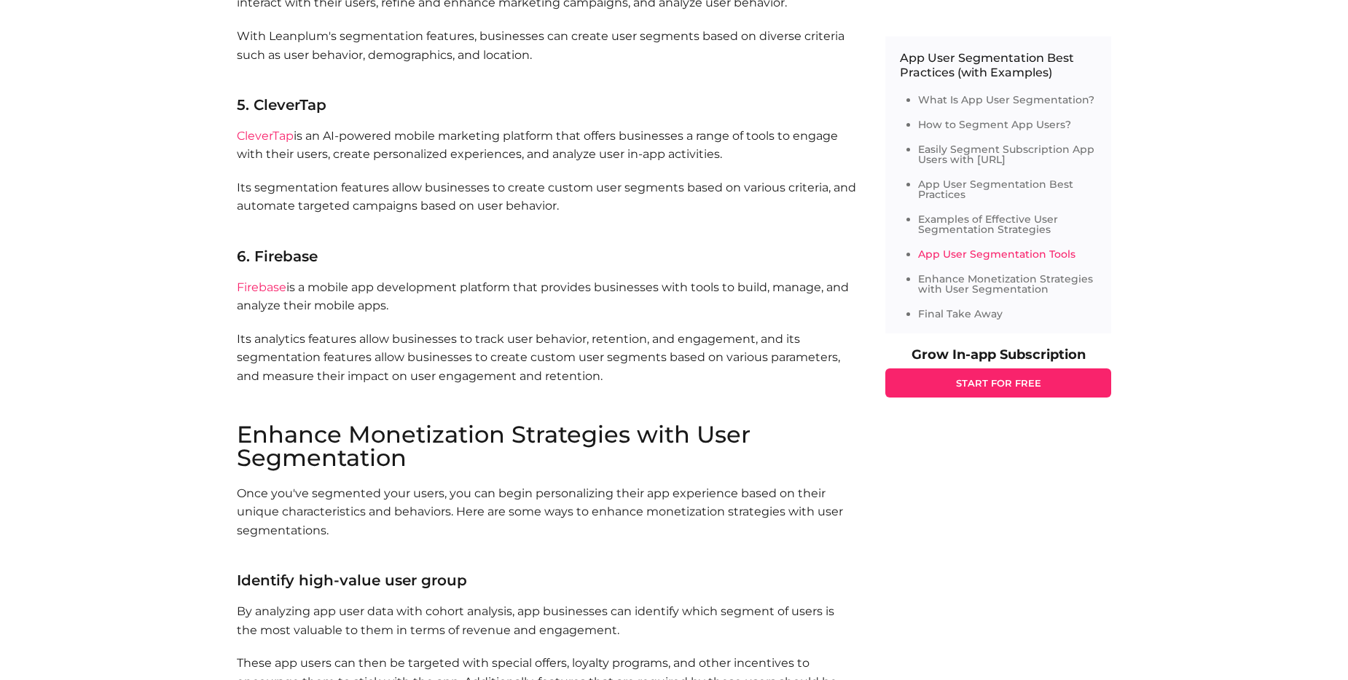
scroll to position [5755, 0]
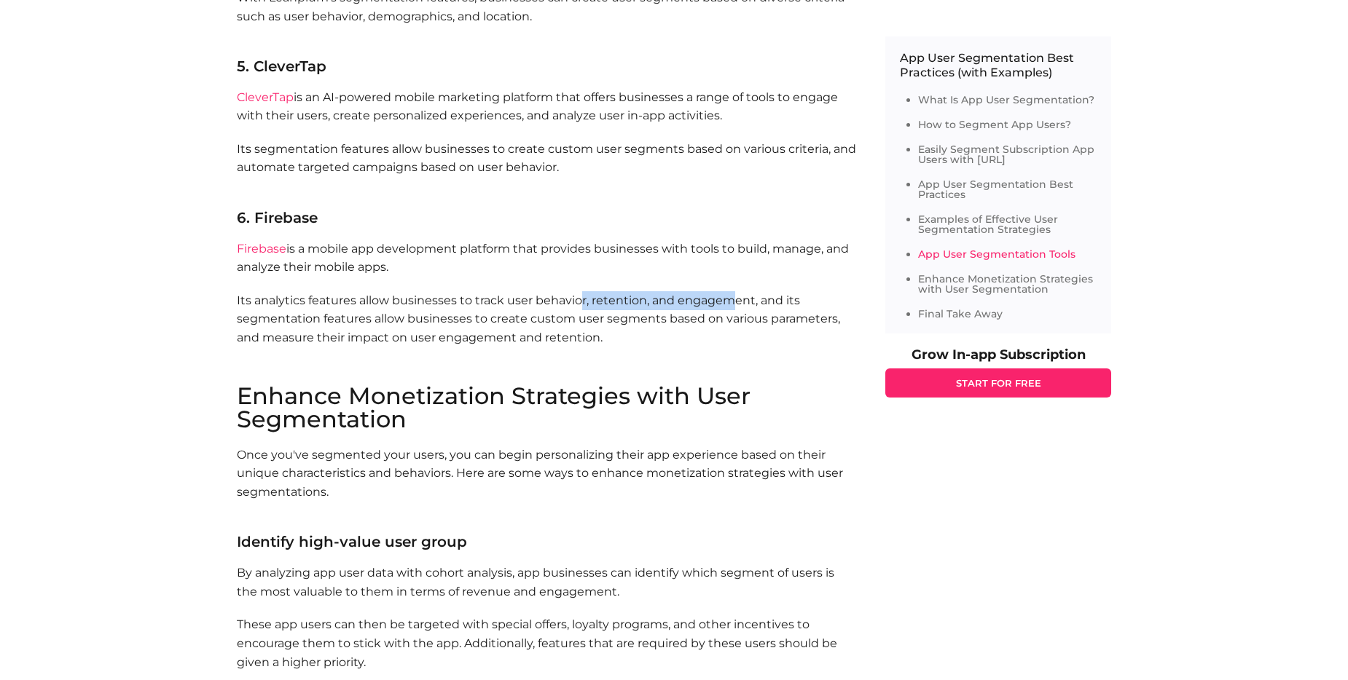
drag, startPoint x: 681, startPoint y: 348, endPoint x: 736, endPoint y: 346, distance: 54.7
click at [736, 346] on p "Its analytics features allow businesses to track user behavior, retention, and …" at bounding box center [546, 337] width 619 height 93
drag, startPoint x: 736, startPoint y: 346, endPoint x: 702, endPoint y: 380, distance: 47.4
click at [702, 380] on p "Its analytics features allow businesses to track user behavior, retention, and …" at bounding box center [546, 337] width 619 height 93
drag, startPoint x: 329, startPoint y: 374, endPoint x: 627, endPoint y: 377, distance: 298.7
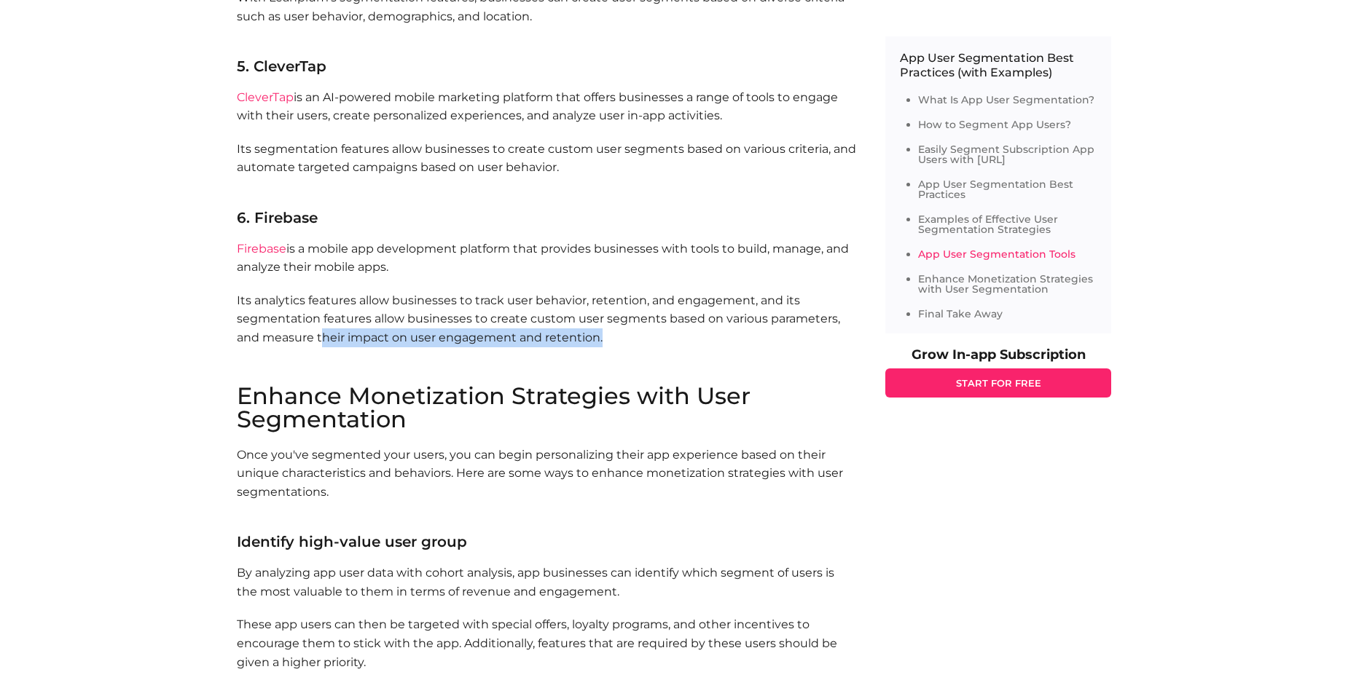
click at [627, 377] on p "Its analytics features allow businesses to track user behavior, retention, and …" at bounding box center [546, 337] width 619 height 93
drag, startPoint x: 627, startPoint y: 377, endPoint x: 551, endPoint y: 401, distance: 79.3
click at [551, 385] on p "Its analytics features allow businesses to track user behavior, retention, and …" at bounding box center [546, 337] width 619 height 93
drag, startPoint x: 315, startPoint y: 372, endPoint x: 610, endPoint y: 404, distance: 297.5
click at [610, 385] on p "Its analytics features allow businesses to track user behavior, retention, and …" at bounding box center [546, 337] width 619 height 93
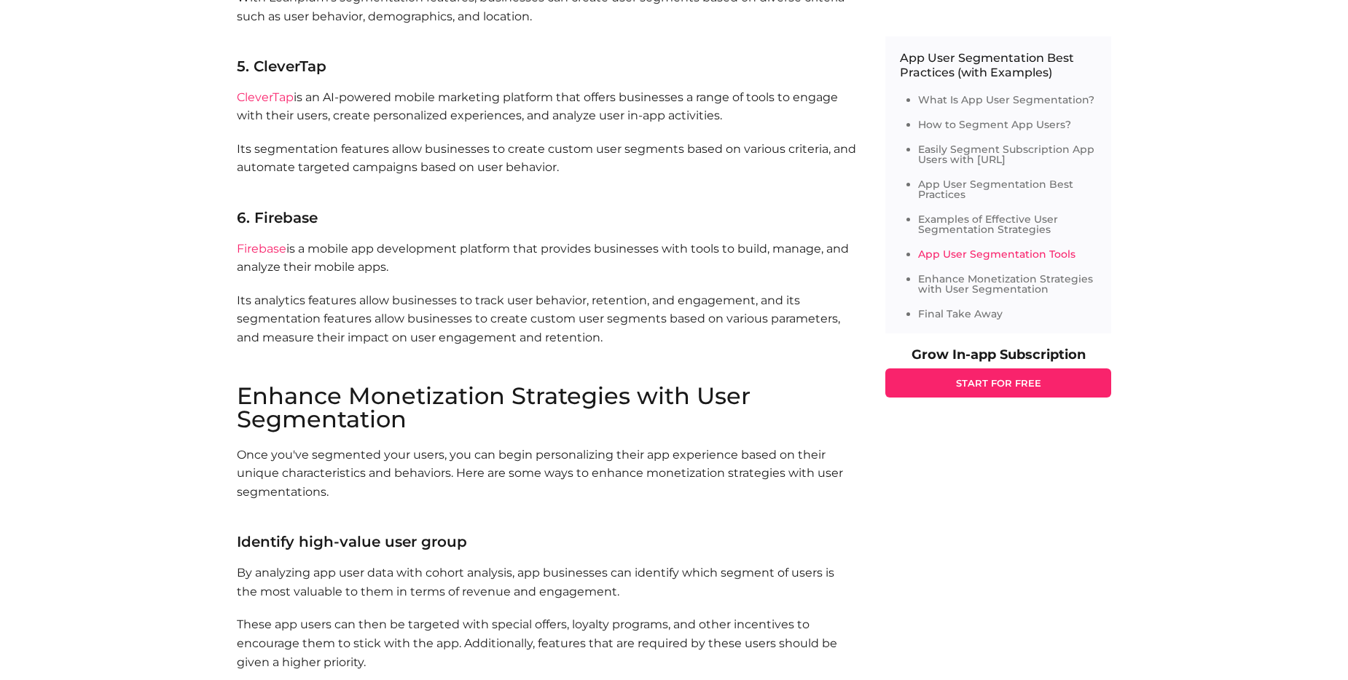
drag, startPoint x: 610, startPoint y: 404, endPoint x: 387, endPoint y: 416, distance: 224.0
click at [398, 431] on h2 "Enhance Monetization Strategies with User Segmentation" at bounding box center [546, 408] width 619 height 47
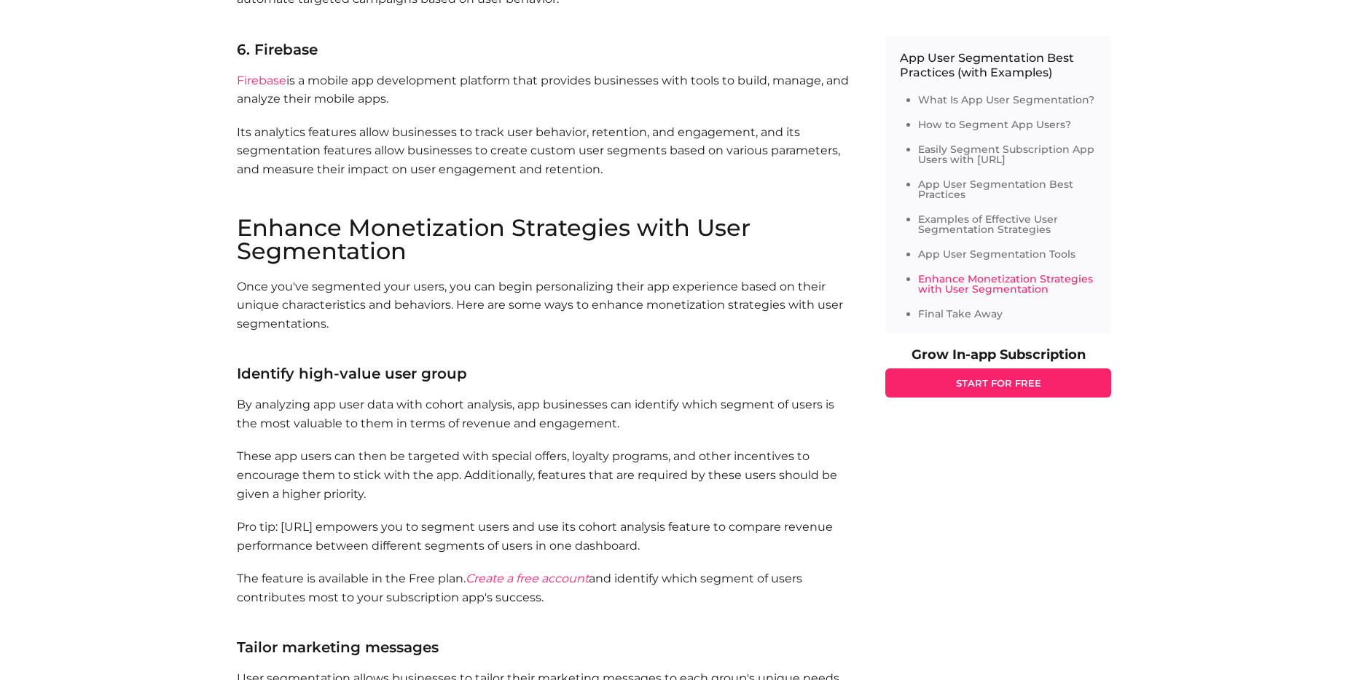
scroll to position [6046, 0]
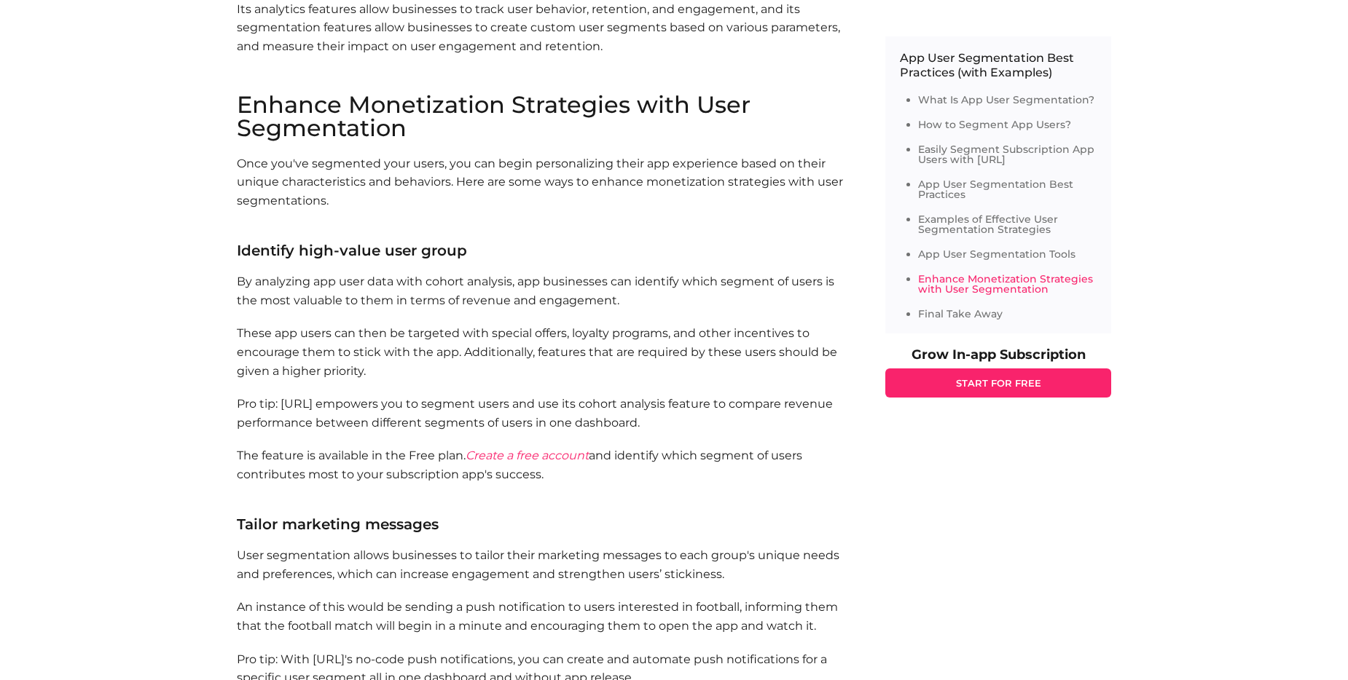
drag, startPoint x: 452, startPoint y: 332, endPoint x: 680, endPoint y: 340, distance: 228.1
click at [680, 310] on p "By analyzing app user data with cohort analysis, app businesses can identify wh…" at bounding box center [546, 290] width 619 height 37
drag, startPoint x: 680, startPoint y: 340, endPoint x: 638, endPoint y: 382, distance: 58.7
click at [638, 380] on p "These app users can then be targeted with special offers, loyalty programs, and…" at bounding box center [546, 352] width 619 height 56
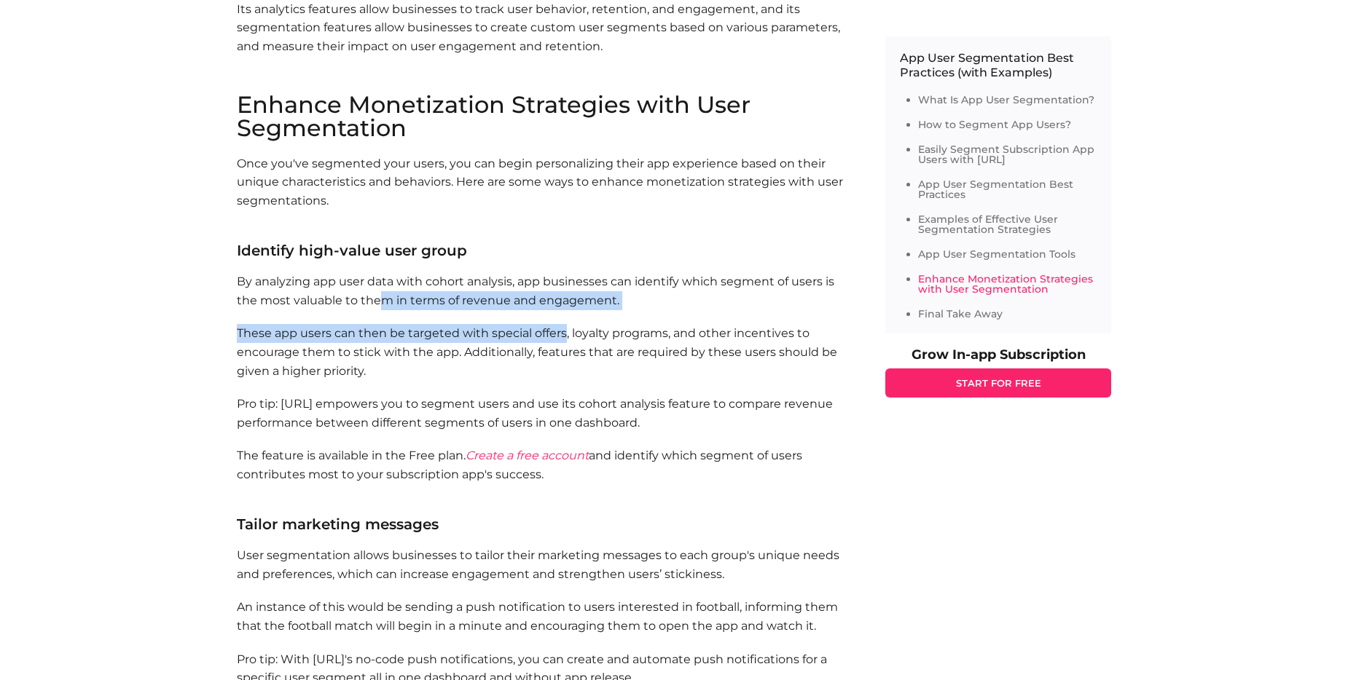
drag, startPoint x: 493, startPoint y: 350, endPoint x: 567, endPoint y: 353, distance: 73.6
click at [567, 353] on section "Enhance Monetization Strategies with User Segmentation Once you've segmented yo…" at bounding box center [546, 581] width 619 height 976
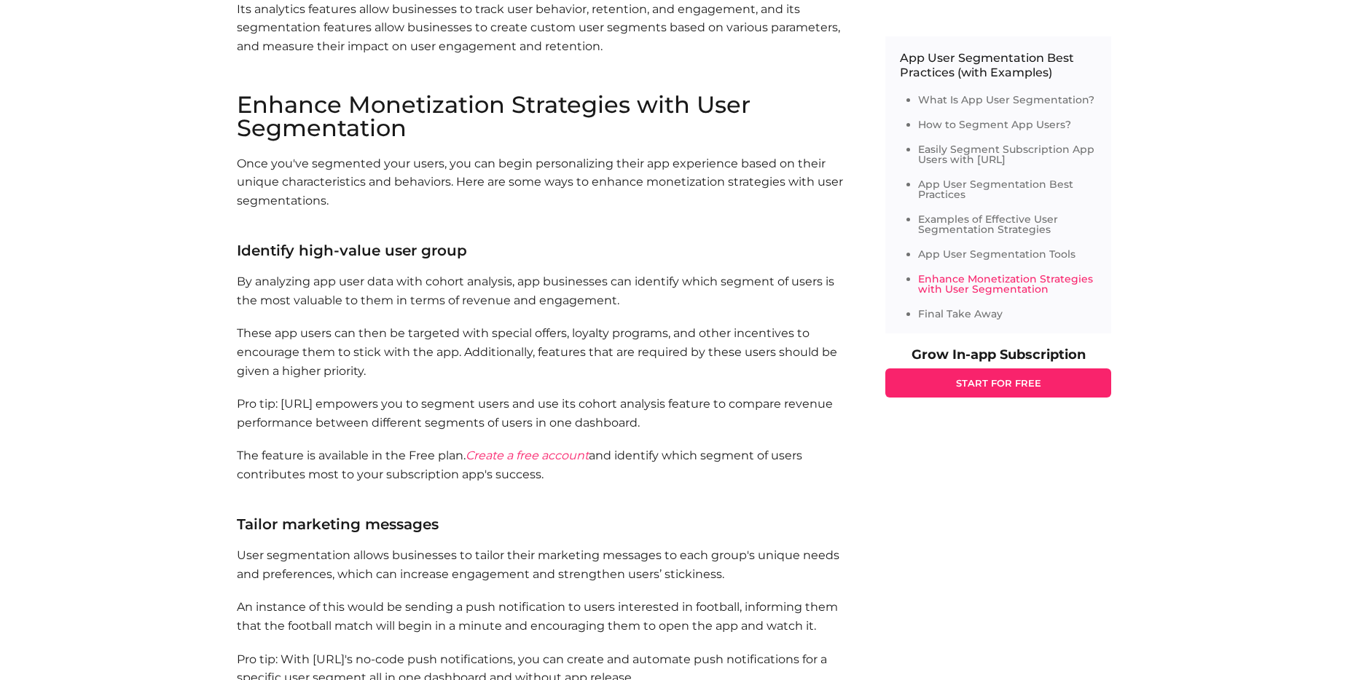
click at [473, 380] on p "These app users can then be targeted with special offers, loyalty programs, and…" at bounding box center [546, 352] width 619 height 56
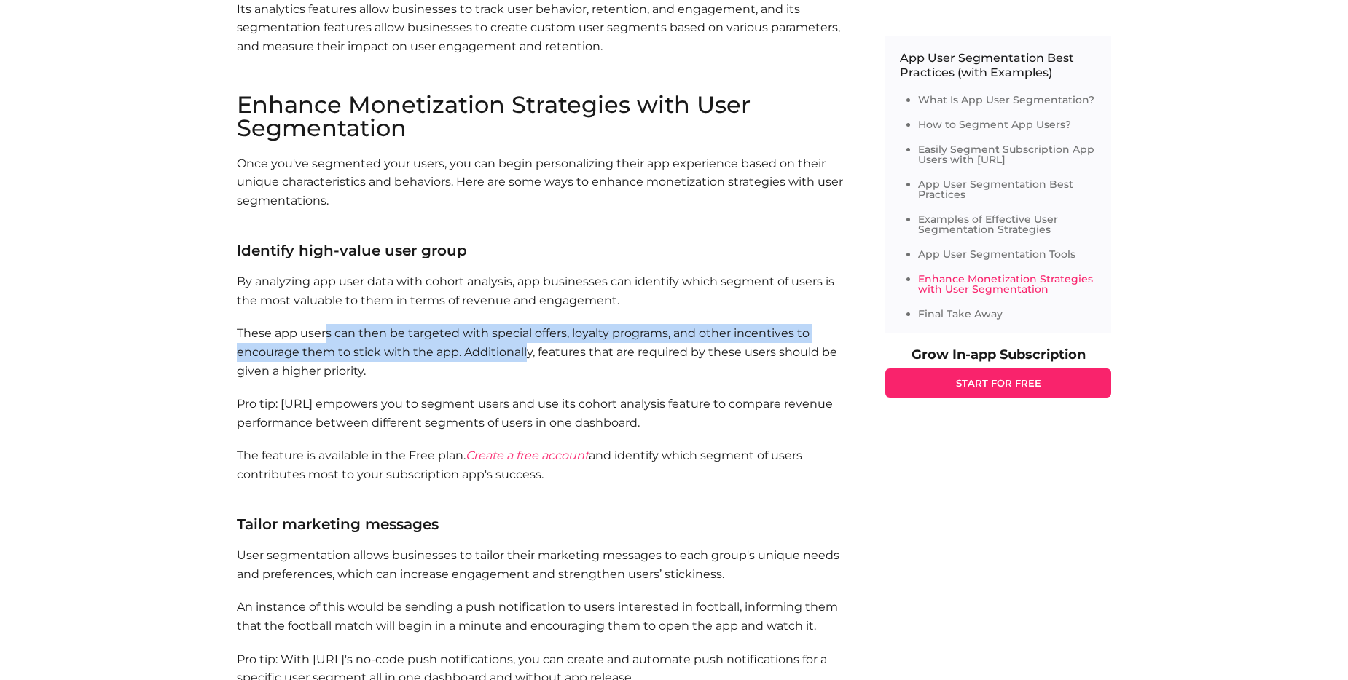
click at [559, 380] on p "These app users can then be targeted with special offers, loyalty programs, and…" at bounding box center [546, 352] width 619 height 56
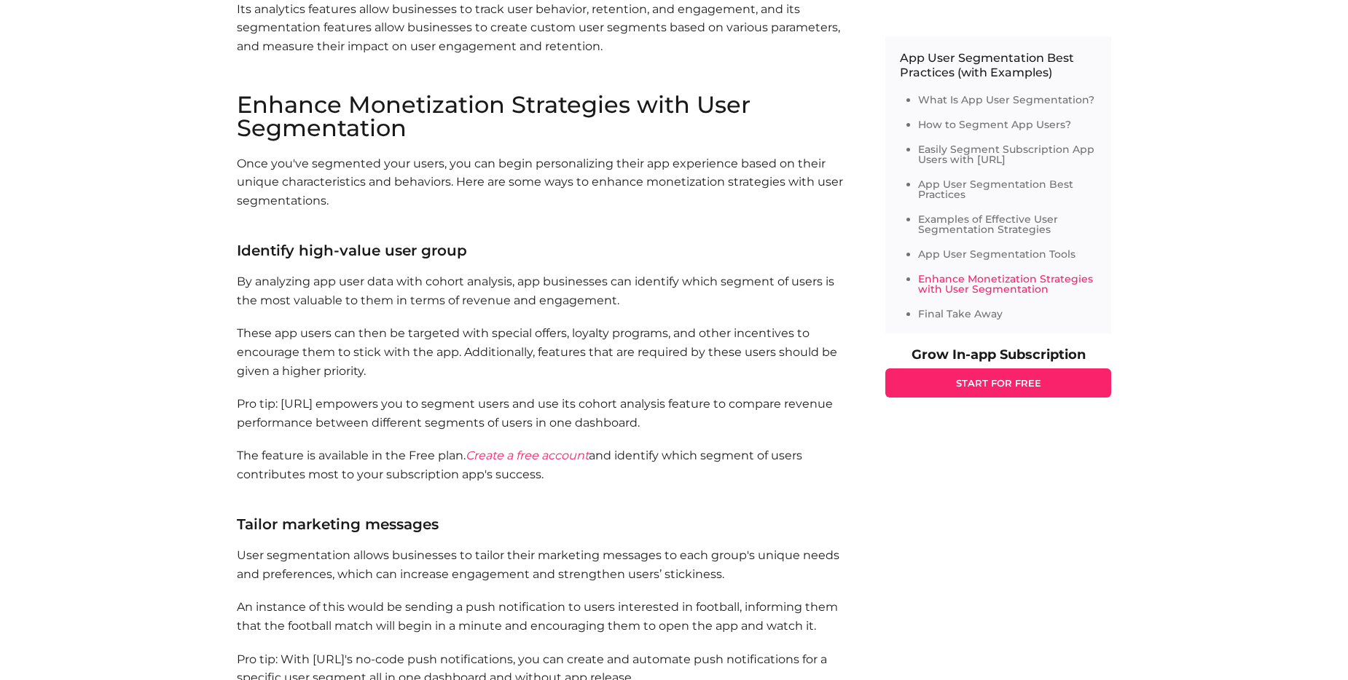
click at [519, 425] on section "Enhance Monetization Strategies with User Segmentation Once you've segmented yo…" at bounding box center [546, 581] width 619 height 976
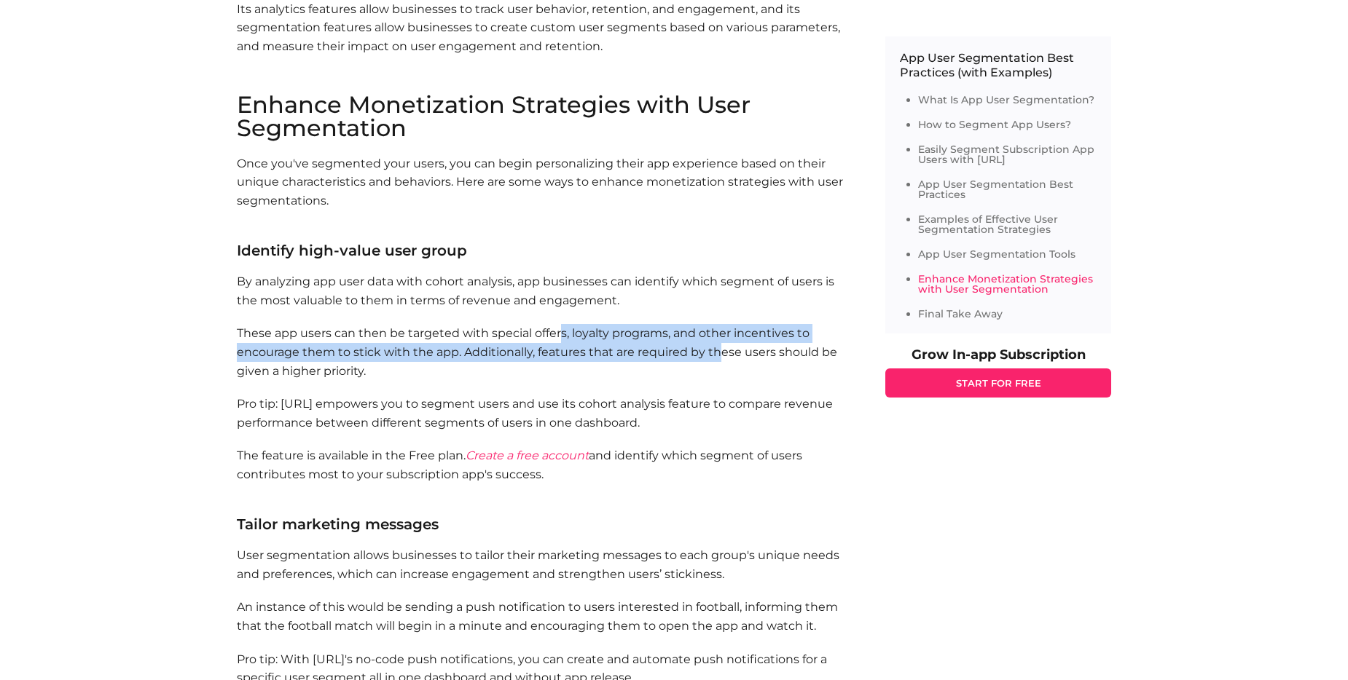
click at [728, 380] on p "These app users can then be targeted with special offers, loyalty programs, and…" at bounding box center [546, 352] width 619 height 56
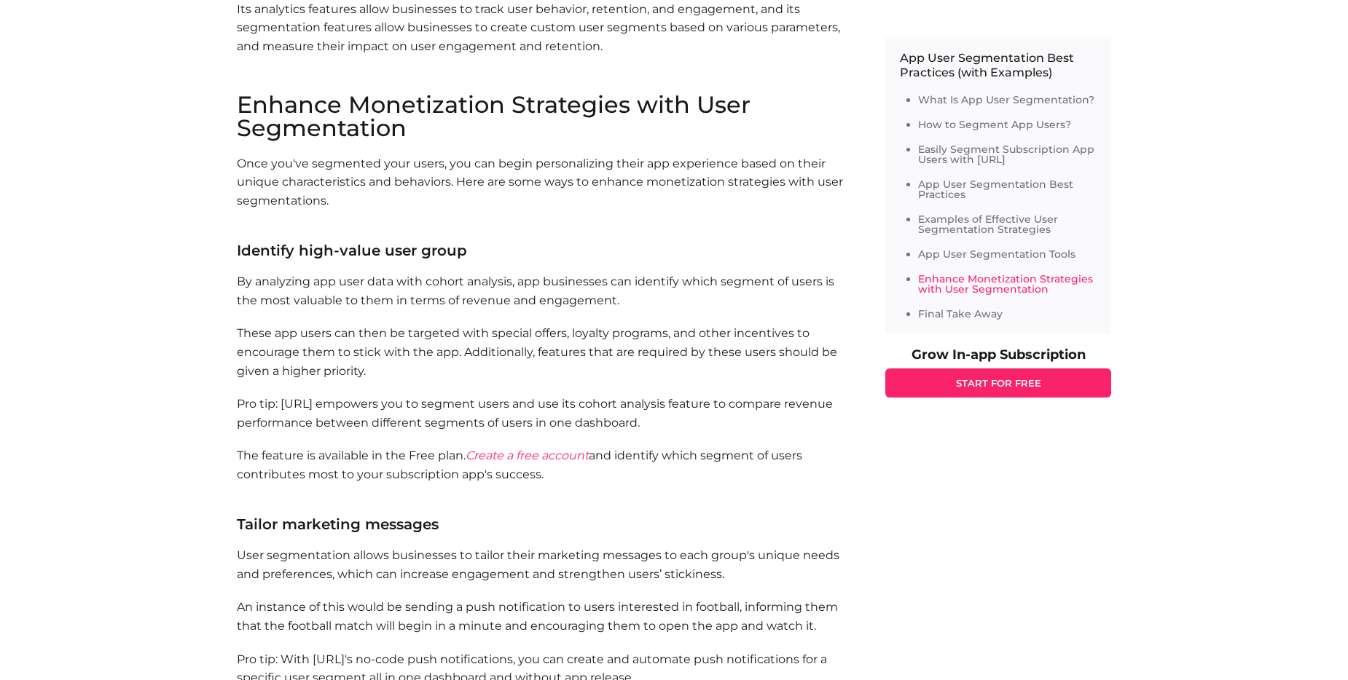
click at [696, 423] on section "Enhance Monetization Strategies with User Segmentation Once you've segmented yo…" at bounding box center [546, 581] width 619 height 976
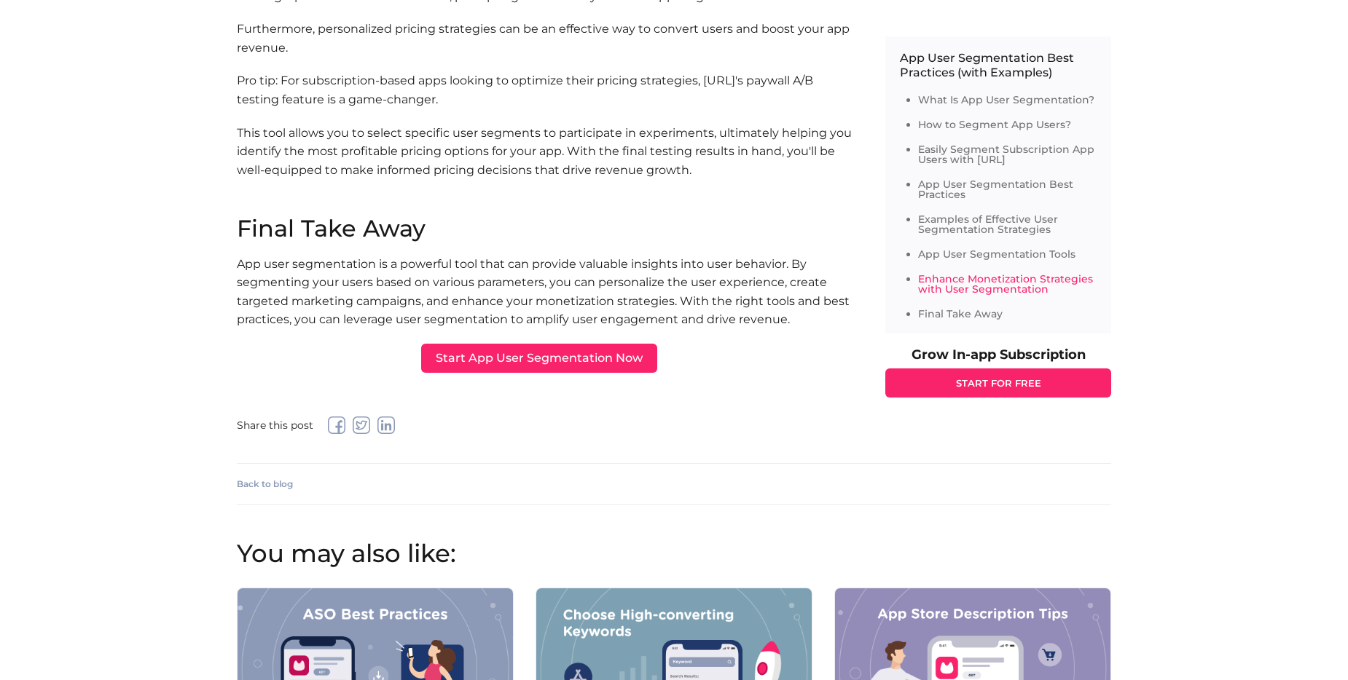
scroll to position [6920, 0]
